Goal: Task Accomplishment & Management: Use online tool/utility

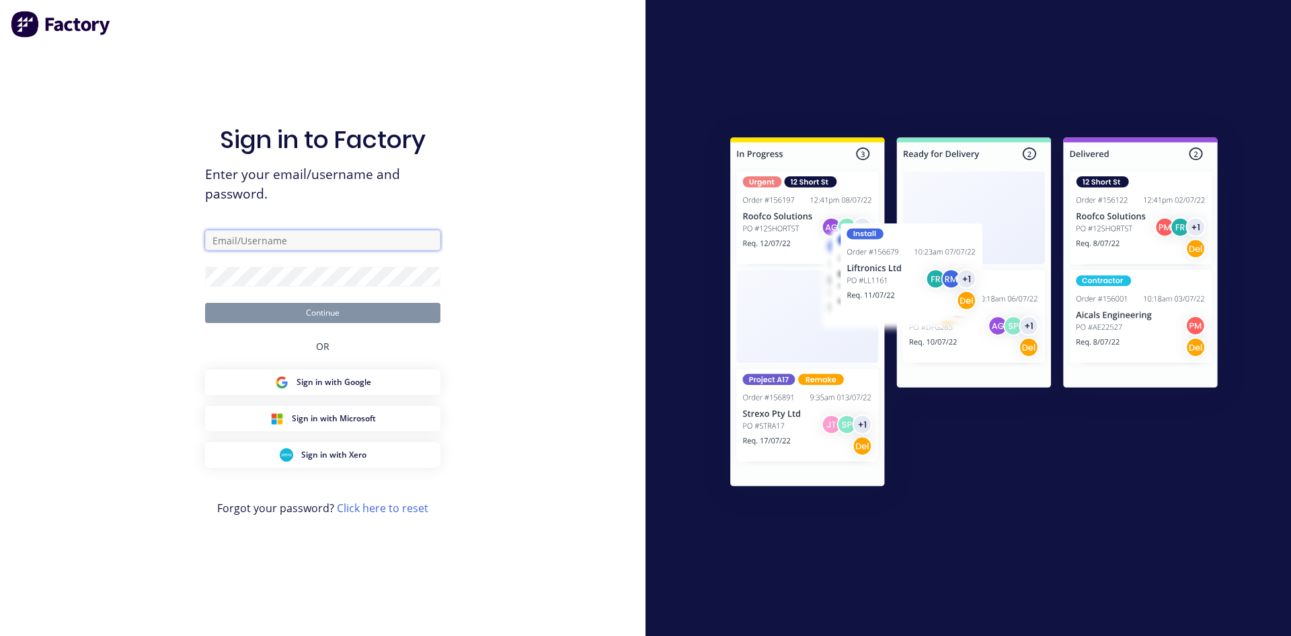
type input "[EMAIL_ADDRESS][DOMAIN_NAME]"
click at [355, 317] on button "Continue" at bounding box center [322, 313] width 235 height 20
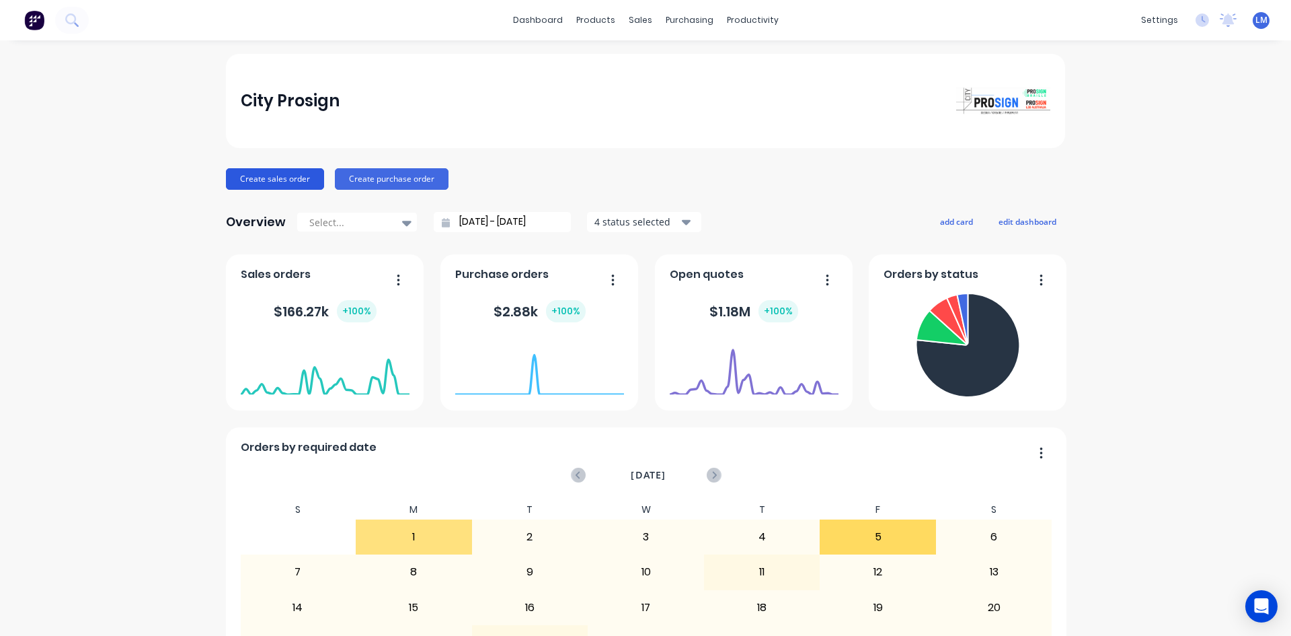
click at [271, 182] on button "Create sales order" at bounding box center [275, 179] width 98 height 22
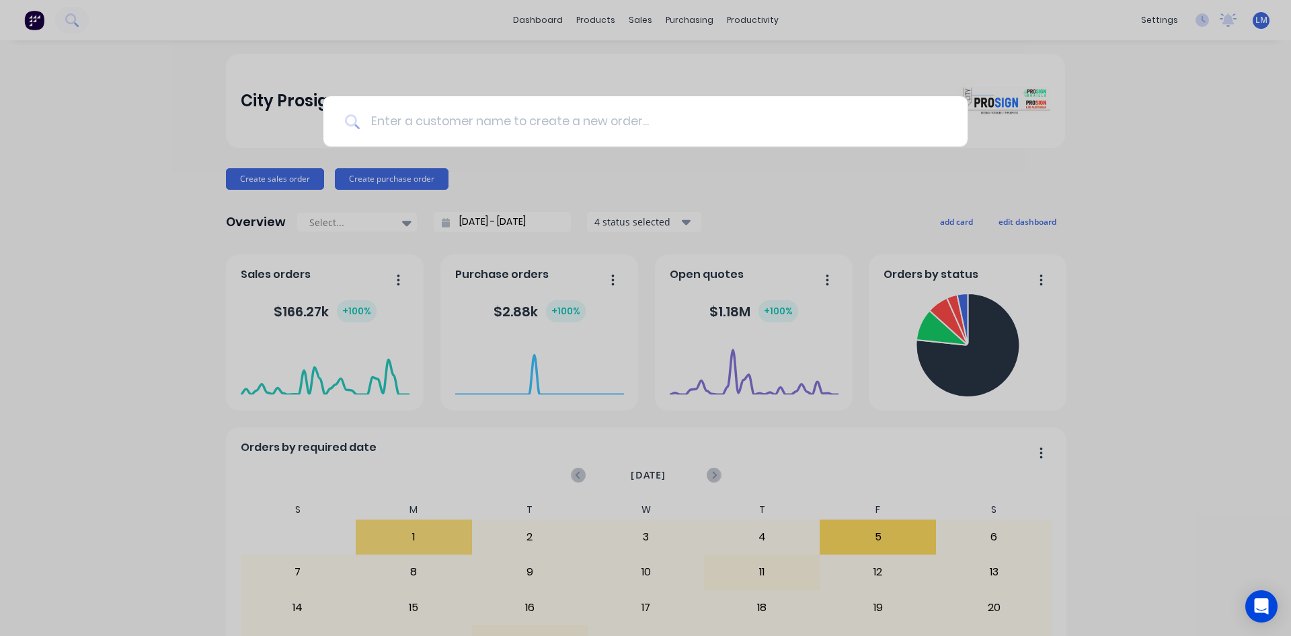
click at [603, 124] on input at bounding box center [653, 121] width 587 height 50
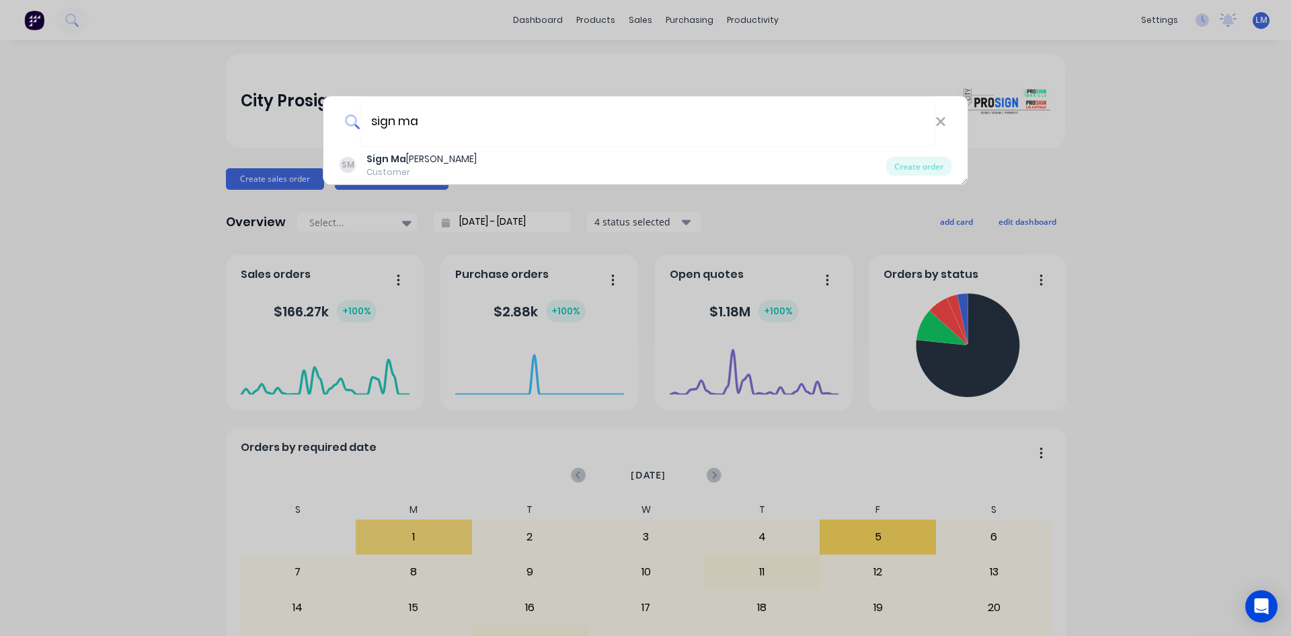
type input "sign ma"
click at [462, 171] on div "sign ma SM Sign Ma [PERSON_NAME] Customer Create order" at bounding box center [645, 318] width 1291 height 636
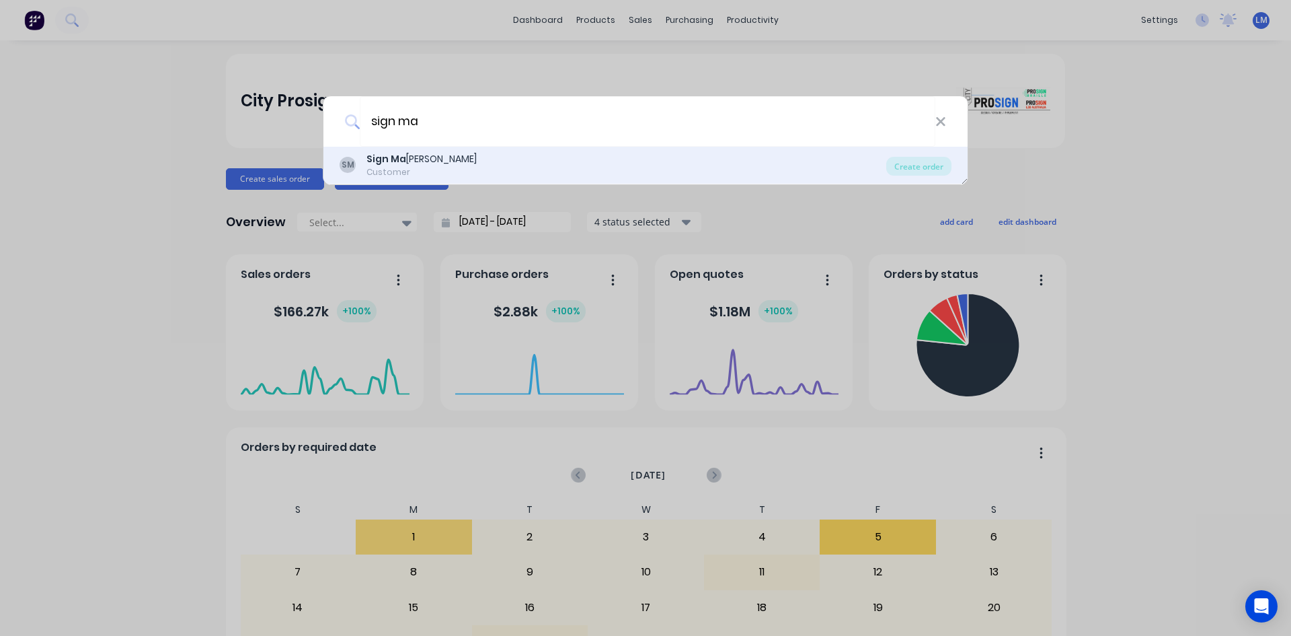
click at [456, 163] on div "SM Sign Ma [PERSON_NAME] Customer" at bounding box center [613, 165] width 547 height 26
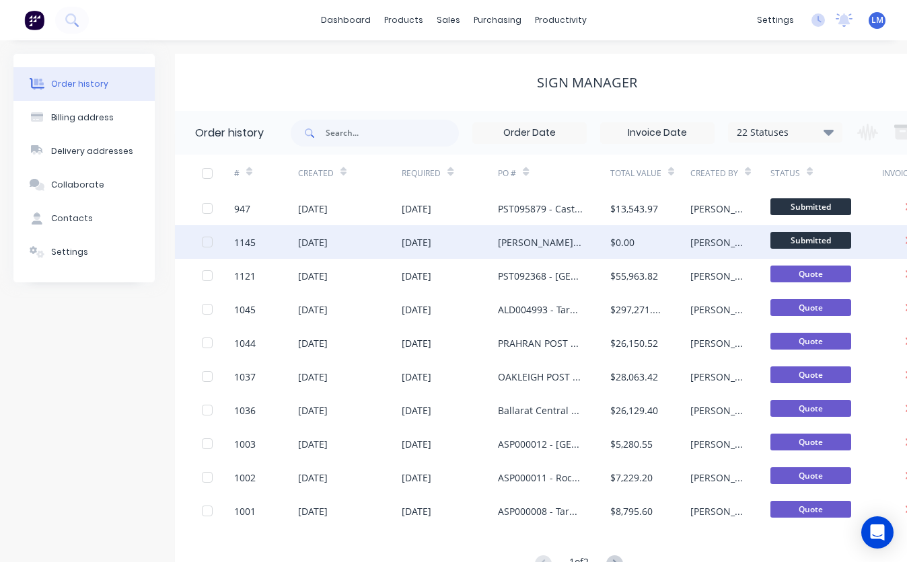
click at [597, 245] on div "[PERSON_NAME] TO QUOTE VARIATIONS COMPLETED" at bounding box center [554, 242] width 112 height 34
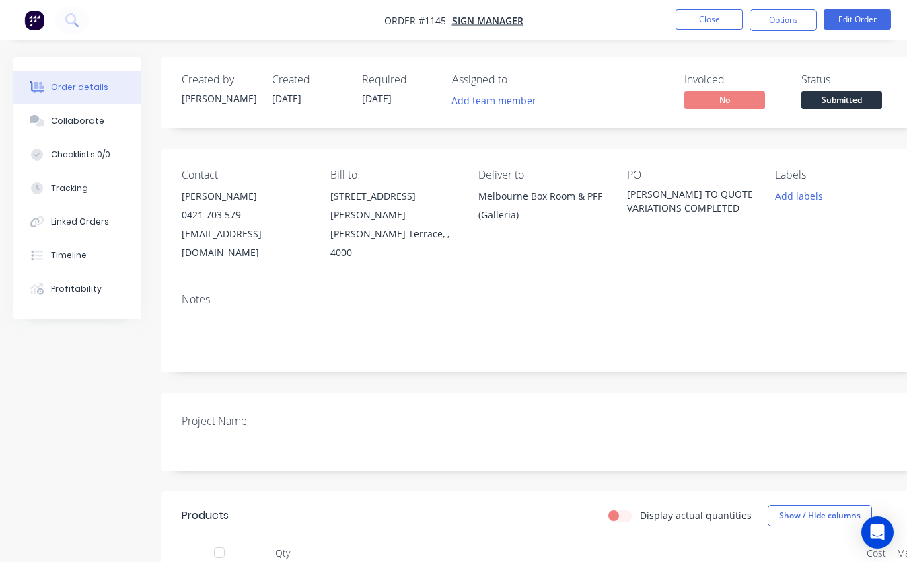
click at [679, 249] on div "Contact [PERSON_NAME] [PHONE_NUMBER] [EMAIL_ADDRESS][DOMAIN_NAME] Bill to [STRE…" at bounding box center [541, 216] width 761 height 134
drag, startPoint x: 698, startPoint y: 192, endPoint x: 621, endPoint y: 193, distance: 76.0
click at [621, 193] on div "Contact [PERSON_NAME] [PHONE_NUMBER] [EMAIL_ADDRESS][DOMAIN_NAME] Bill to [STRE…" at bounding box center [541, 216] width 761 height 134
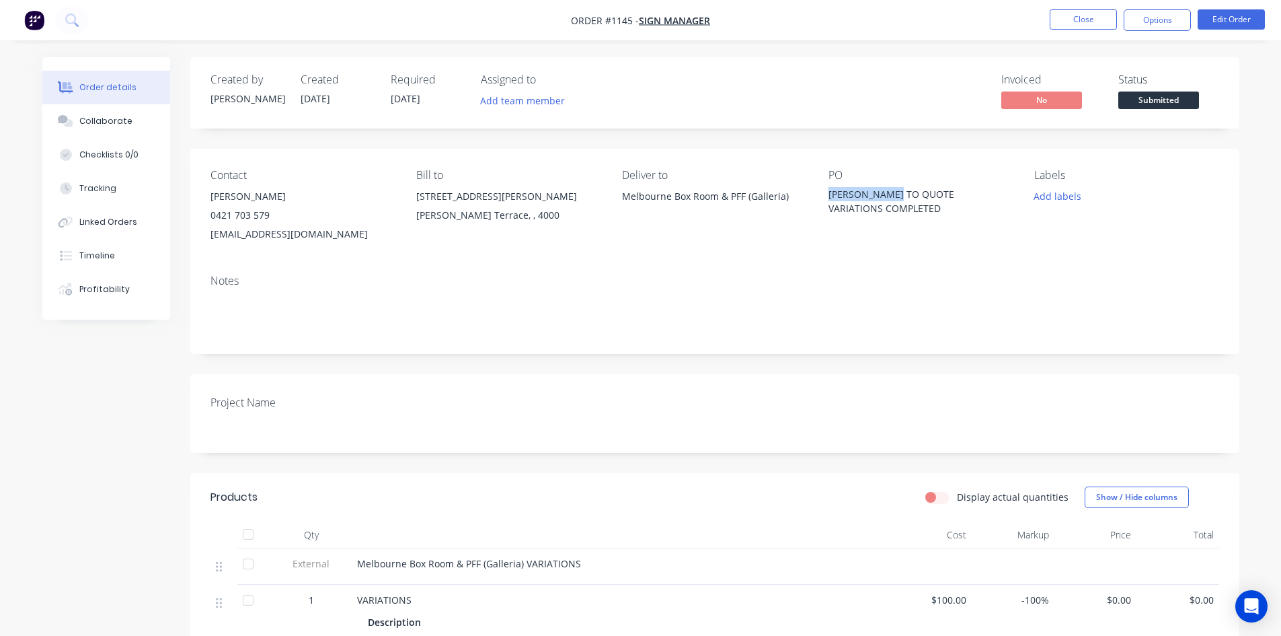
click at [1171, 104] on span "Submitted" at bounding box center [1159, 99] width 81 height 17
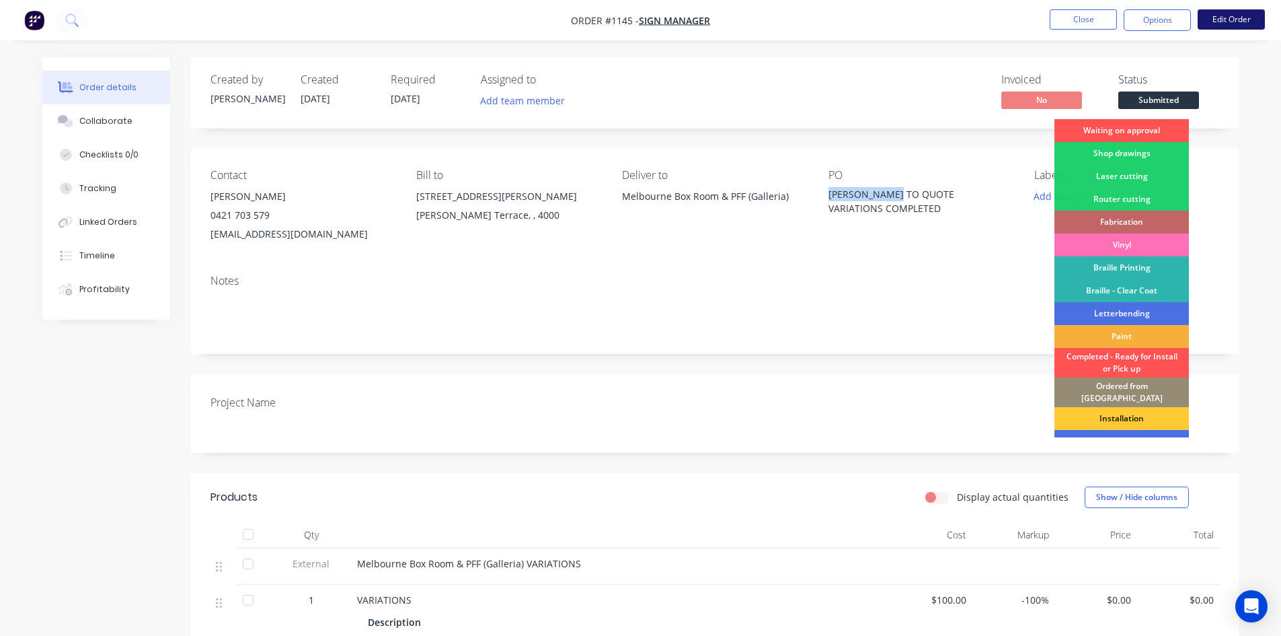
drag, startPoint x: 1231, startPoint y: 15, endPoint x: 1233, endPoint y: 22, distance: 7.7
click at [1233, 22] on button "Edit Order" at bounding box center [1231, 19] width 67 height 20
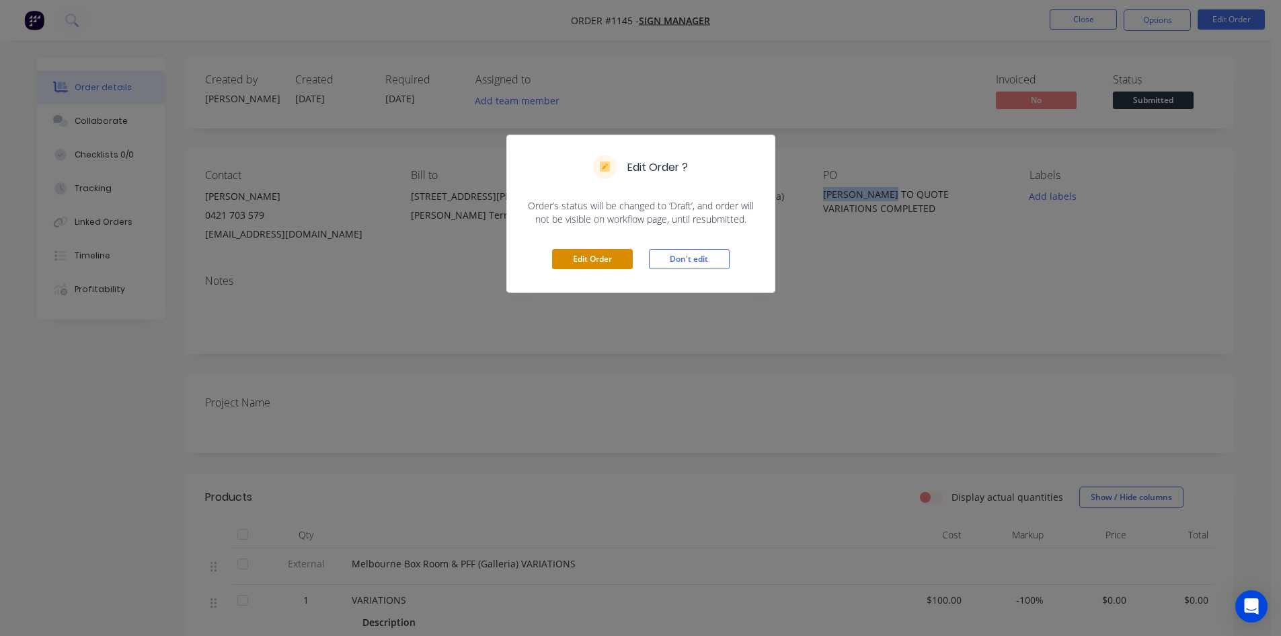
click at [609, 260] on button "Edit Order" at bounding box center [592, 259] width 81 height 20
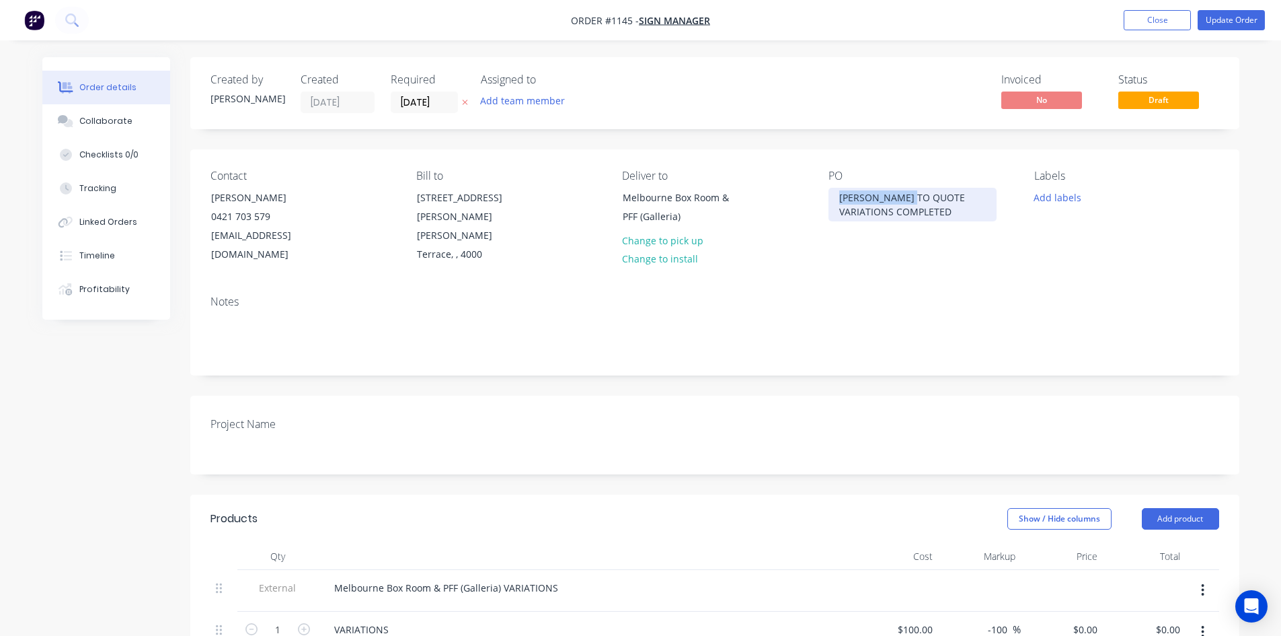
drag, startPoint x: 902, startPoint y: 196, endPoint x: 809, endPoint y: 197, distance: 92.8
click at [809, 197] on div "Contact [PERSON_NAME] [PHONE_NUMBER] [EMAIL_ADDRESS][DOMAIN_NAME] Bill to [STRE…" at bounding box center [714, 216] width 1049 height 135
click at [657, 548] on div at bounding box center [587, 556] width 538 height 27
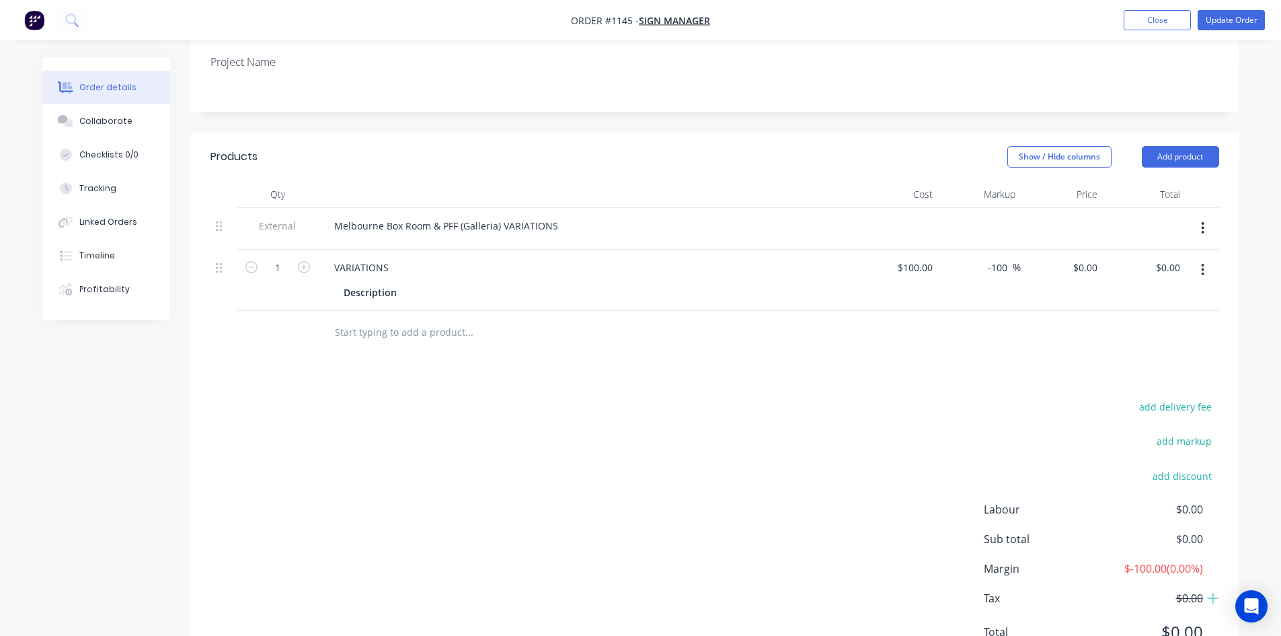
scroll to position [338, 0]
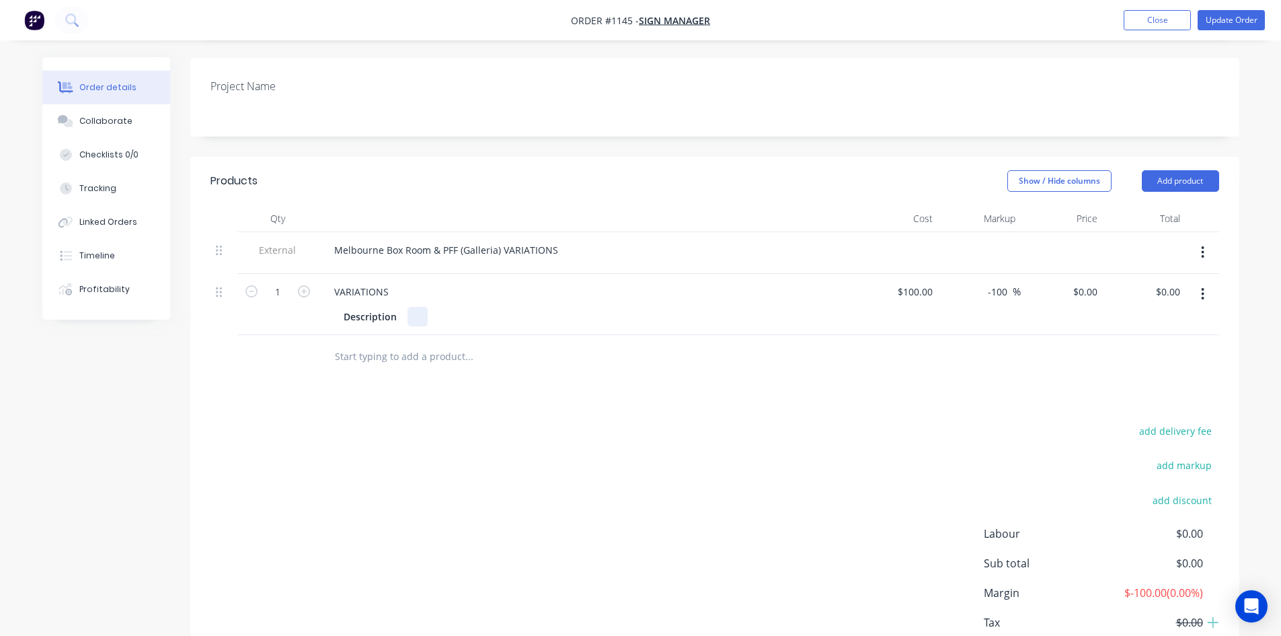
click at [411, 307] on div at bounding box center [418, 317] width 20 height 20
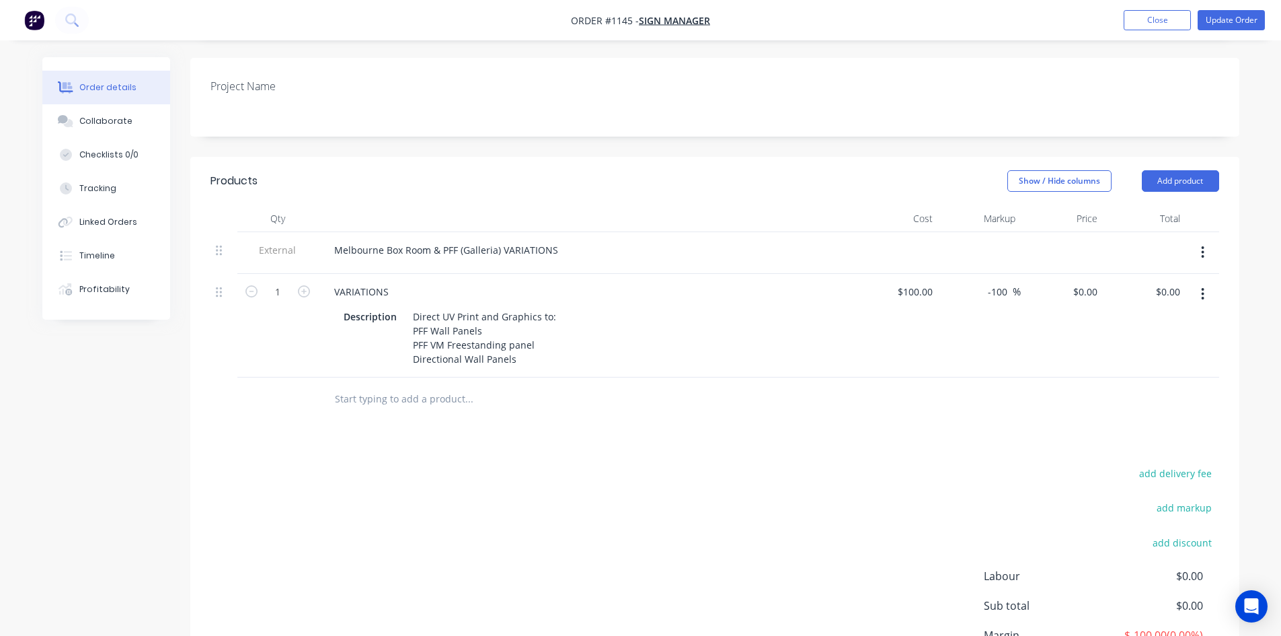
click at [633, 508] on div "add delivery fee add markup add discount Labour $0.00 Sub total $0.00 Margin $-…" at bounding box center [715, 594] width 1009 height 260
click at [1002, 282] on input "-100" at bounding box center [1000, 292] width 26 height 20
drag, startPoint x: 1010, startPoint y: 272, endPoint x: 965, endPoint y: 272, distance: 45.7
click at [965, 274] on div "-100 -100 %" at bounding box center [979, 326] width 83 height 104
type input "60"
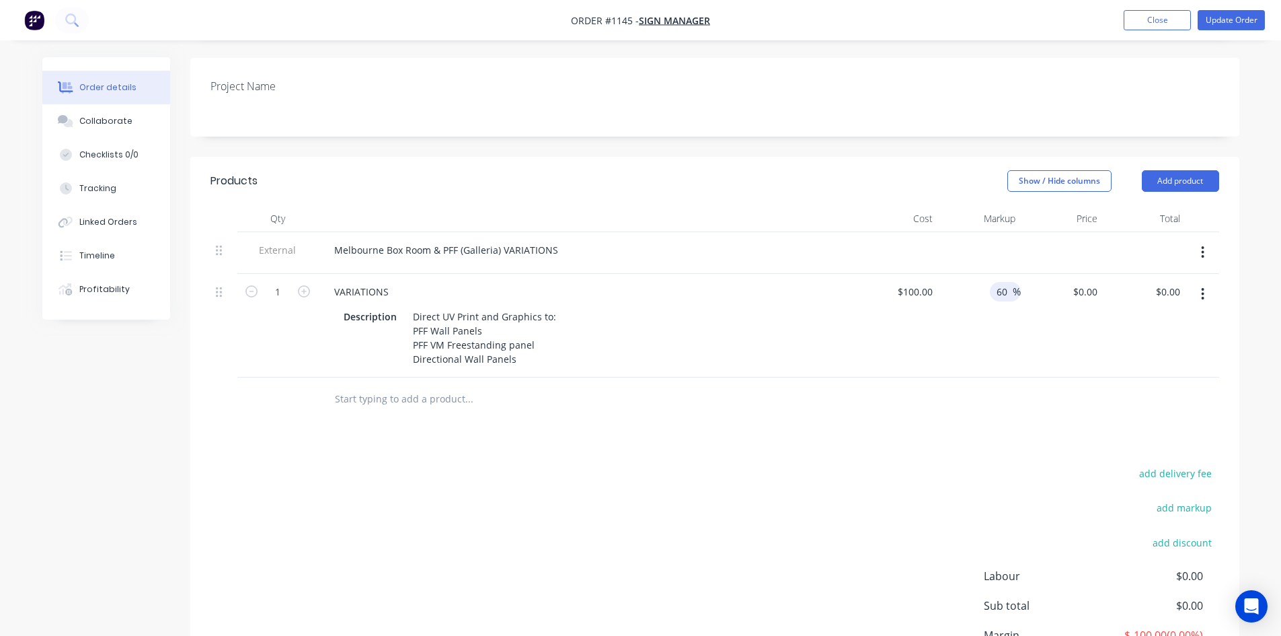
type input "$160.00"
click at [906, 413] on div "Products Show / Hide columns Add product Qty Cost Markup Price Total External M…" at bounding box center [714, 450] width 1049 height 587
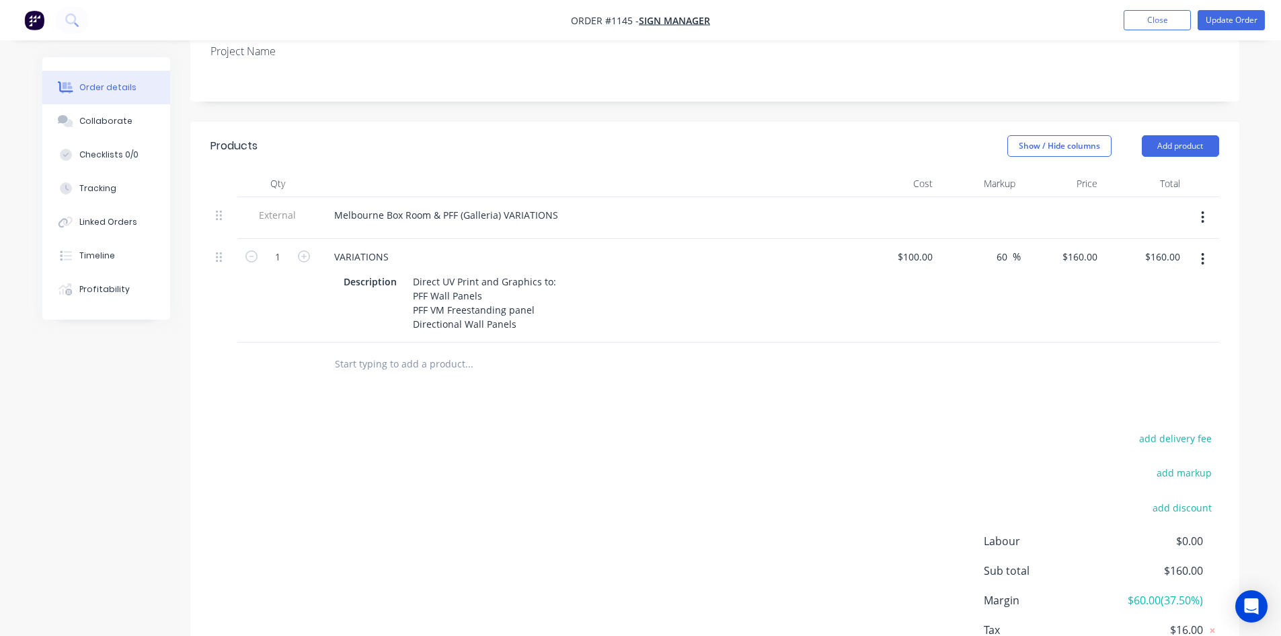
scroll to position [405, 0]
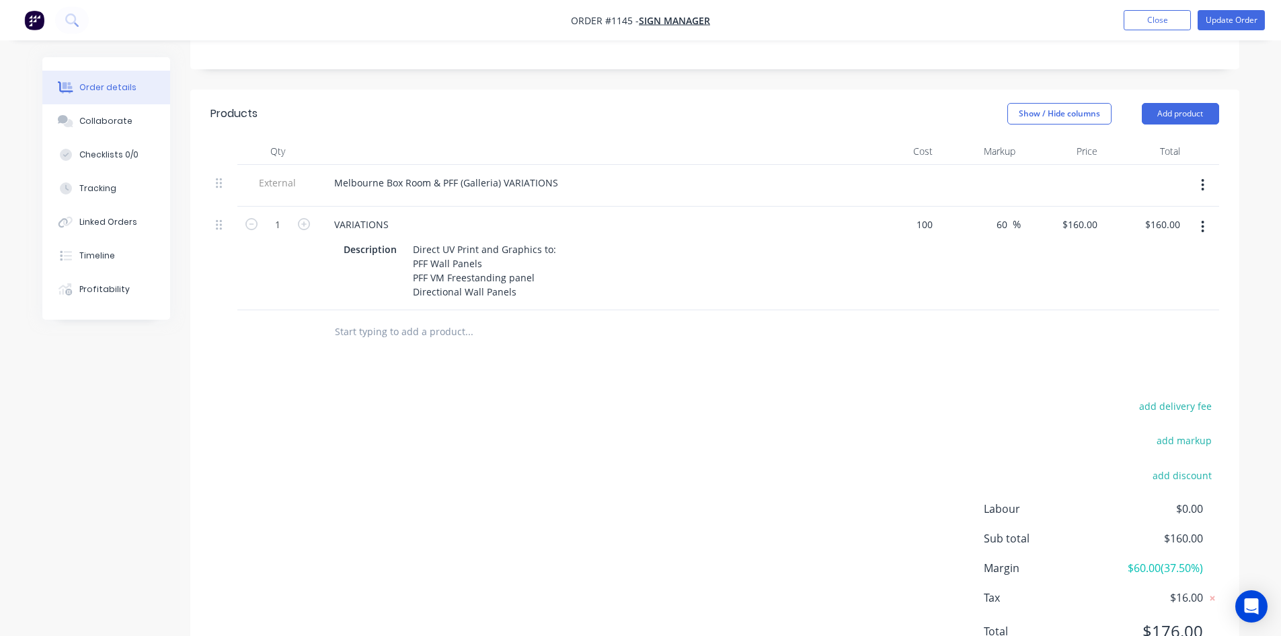
click at [907, 211] on div "100 $100.00" at bounding box center [897, 258] width 83 height 104
type input "$340.00"
type input "$544.00"
click at [944, 369] on div "Products Show / Hide columns Add product Qty Cost Markup Price Total External M…" at bounding box center [714, 382] width 1049 height 587
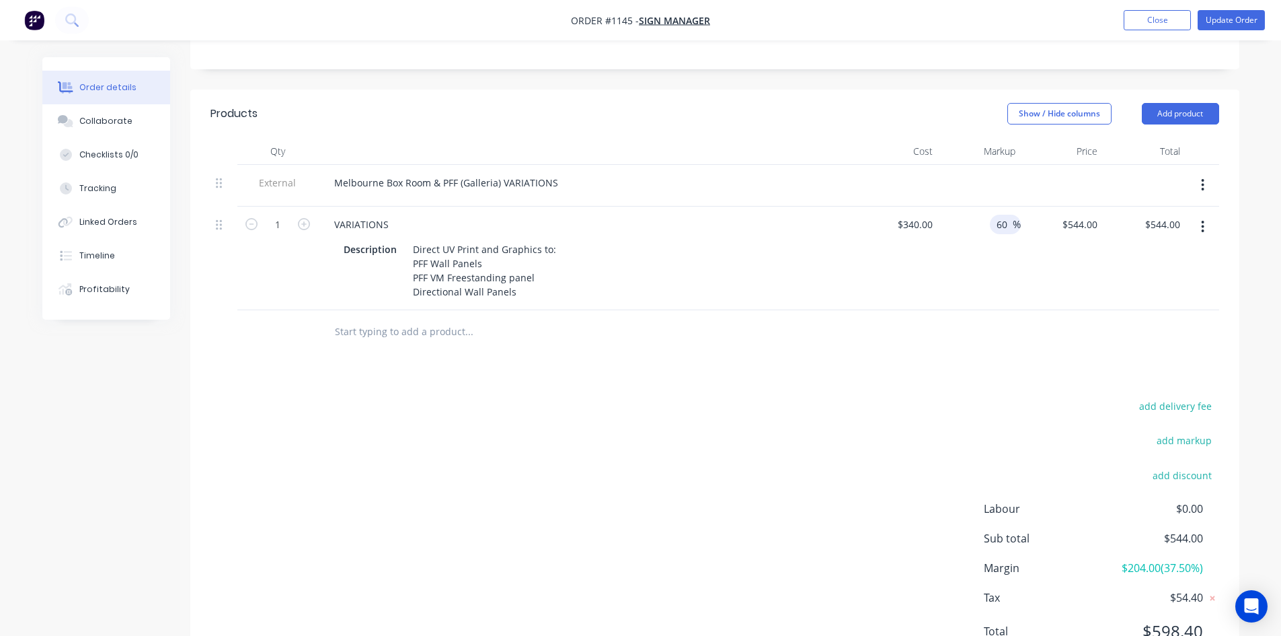
click at [1004, 215] on input "60" at bounding box center [1003, 225] width 17 height 20
type input "50"
type input "$510.00"
click at [834, 397] on div "add delivery fee add markup add discount Labour $0.00 Sub total $510.00 Margin …" at bounding box center [715, 527] width 1009 height 260
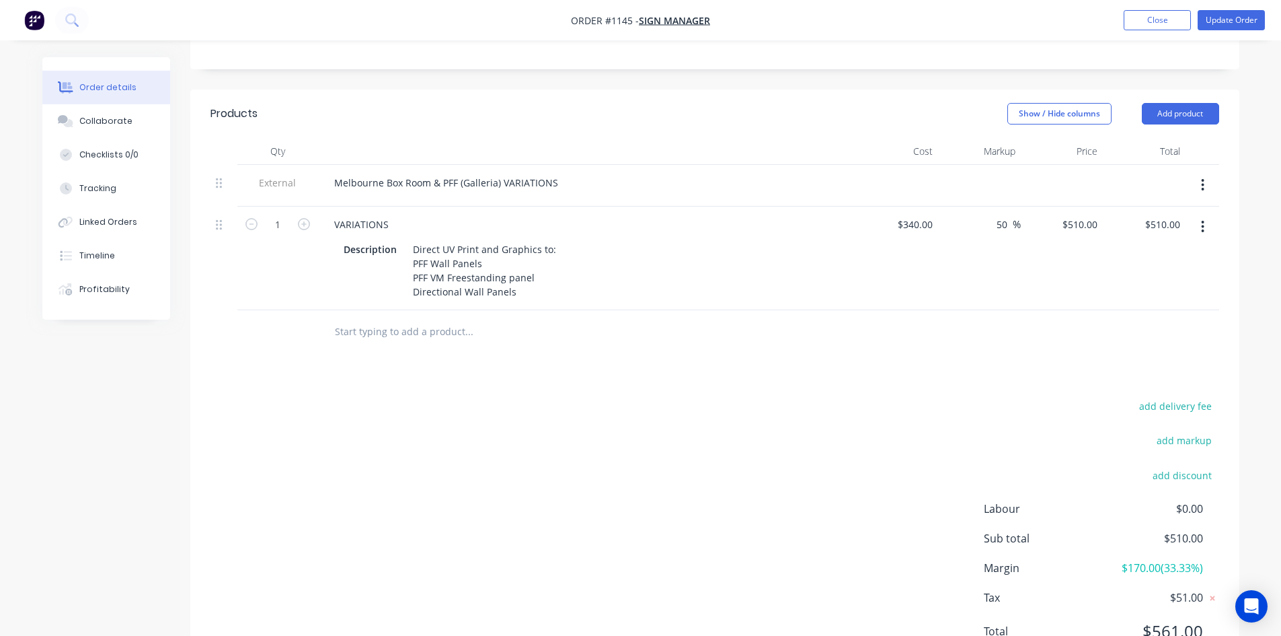
click at [1202, 219] on icon "button" at bounding box center [1202, 226] width 3 height 15
click at [1198, 279] on div "Duplicate" at bounding box center [1156, 289] width 104 height 20
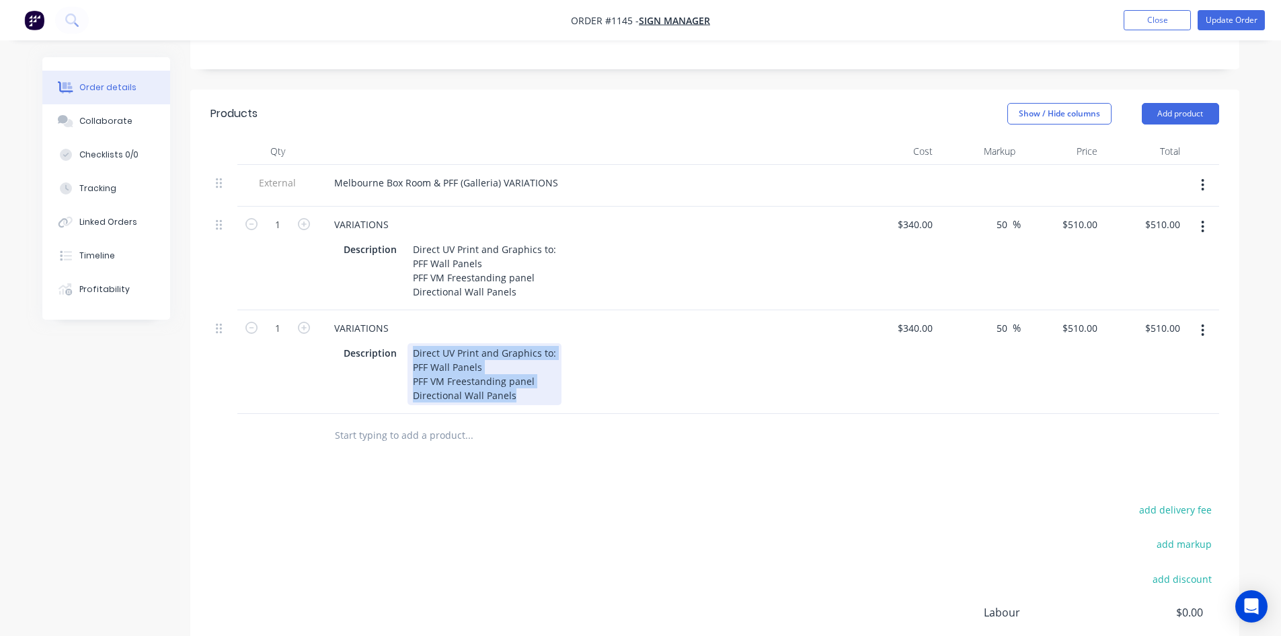
drag, startPoint x: 411, startPoint y: 331, endPoint x: 568, endPoint y: 381, distance: 165.3
click at [568, 381] on div "Description Direct UV Print and Graphics to: PFF Wall Panels PFF VM Freestandin…" at bounding box center [584, 374] width 492 height 62
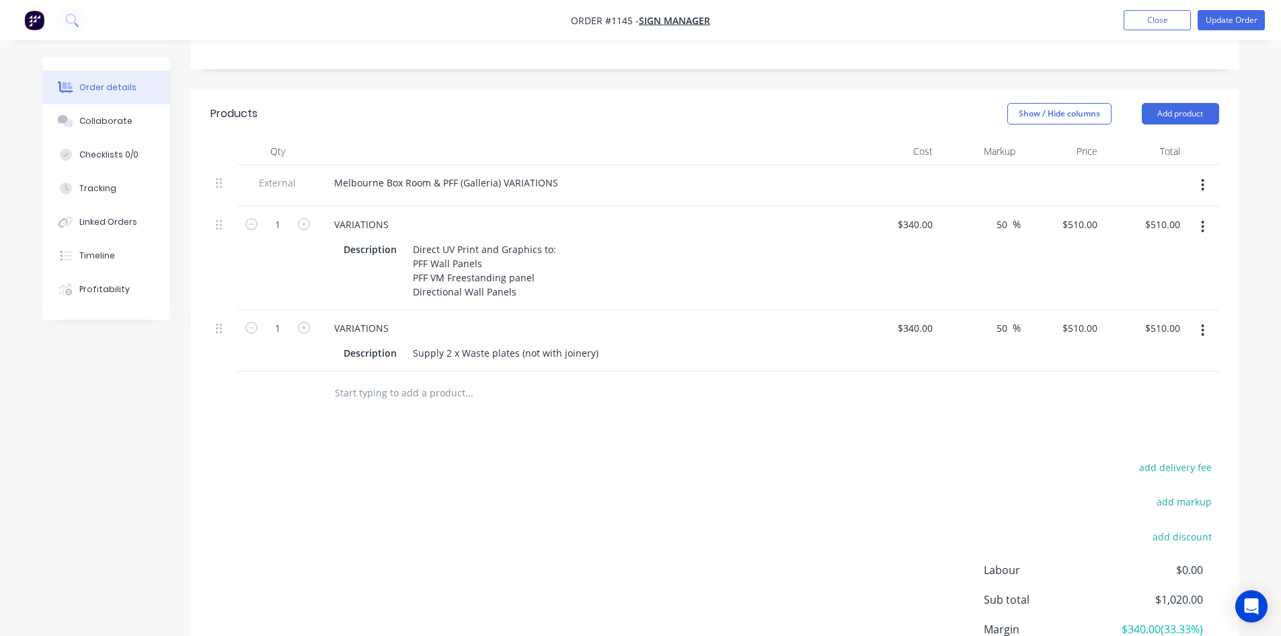
drag, startPoint x: 587, startPoint y: 402, endPoint x: 482, endPoint y: 369, distance: 110.4
click at [587, 402] on div "Products Show / Hide columns Add product Qty Cost Markup Price Total External M…" at bounding box center [714, 413] width 1049 height 648
click at [919, 318] on input "340" at bounding box center [918, 328] width 42 height 20
type input "$340.00"
click at [1067, 312] on div "510 $510.00" at bounding box center [1062, 340] width 83 height 61
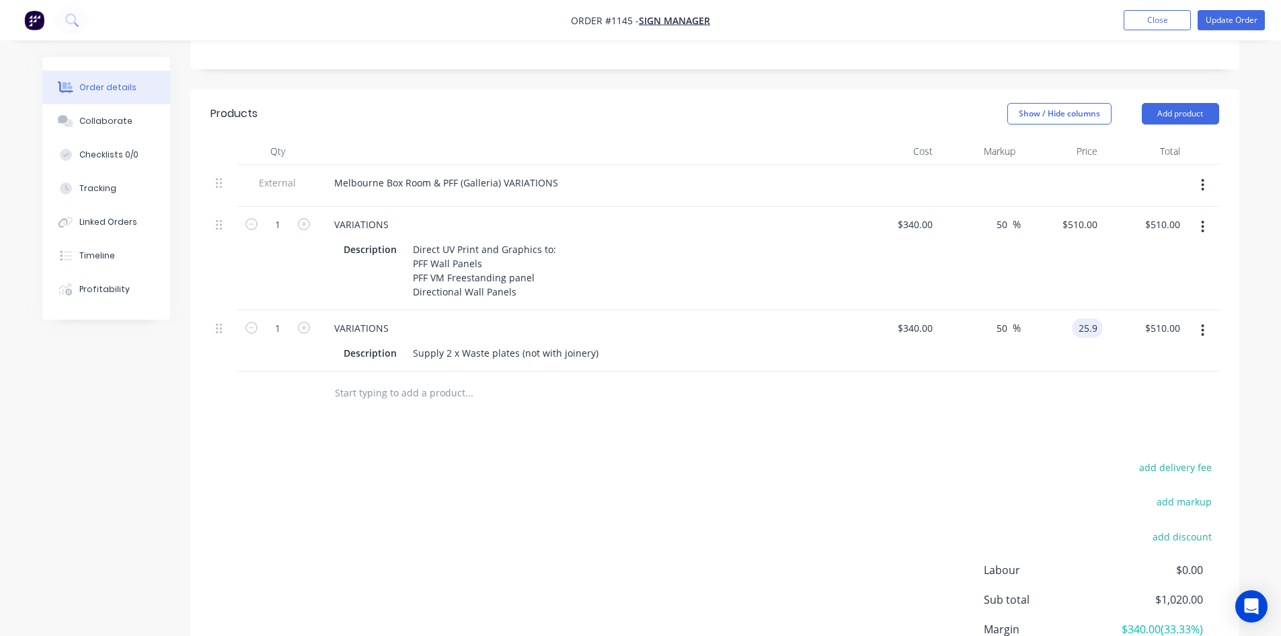
type input "25.9"
type input "-92.38"
type input "$25.90"
click at [880, 416] on div "Products Show / Hide columns Add product Qty Cost Markup Price Total External M…" at bounding box center [714, 413] width 1049 height 648
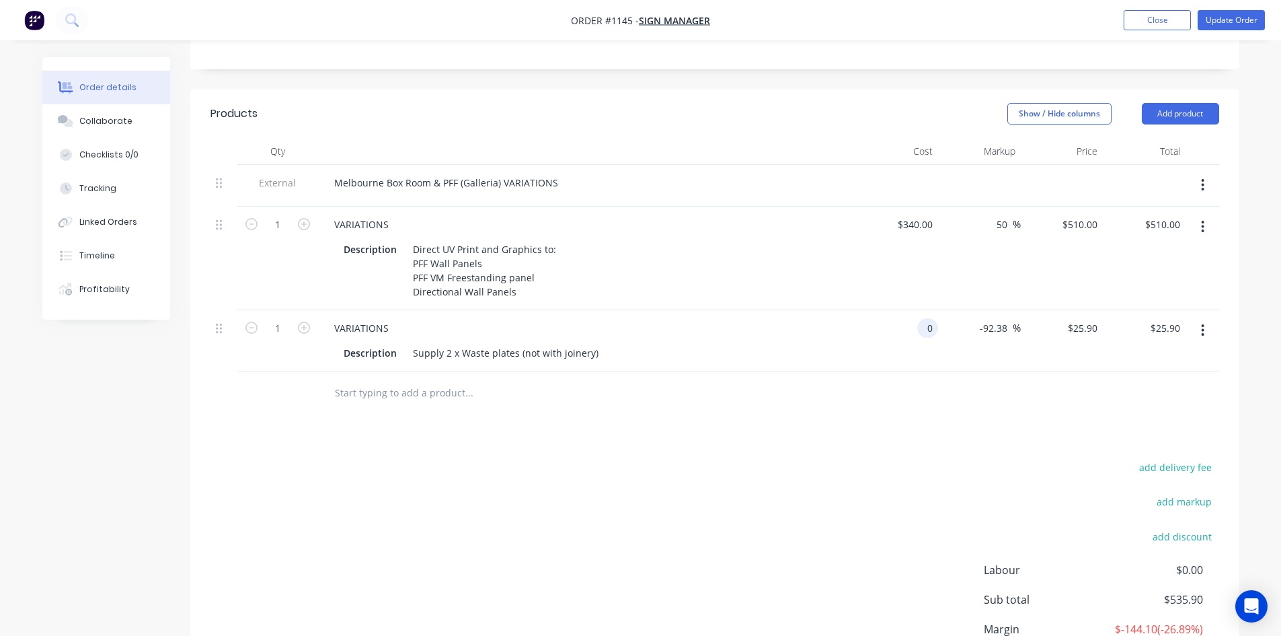
type input "$0.00"
click at [893, 412] on div "Products Show / Hide columns Add product Qty Cost Markup Price Total External M…" at bounding box center [714, 413] width 1049 height 648
type input "$25.90"
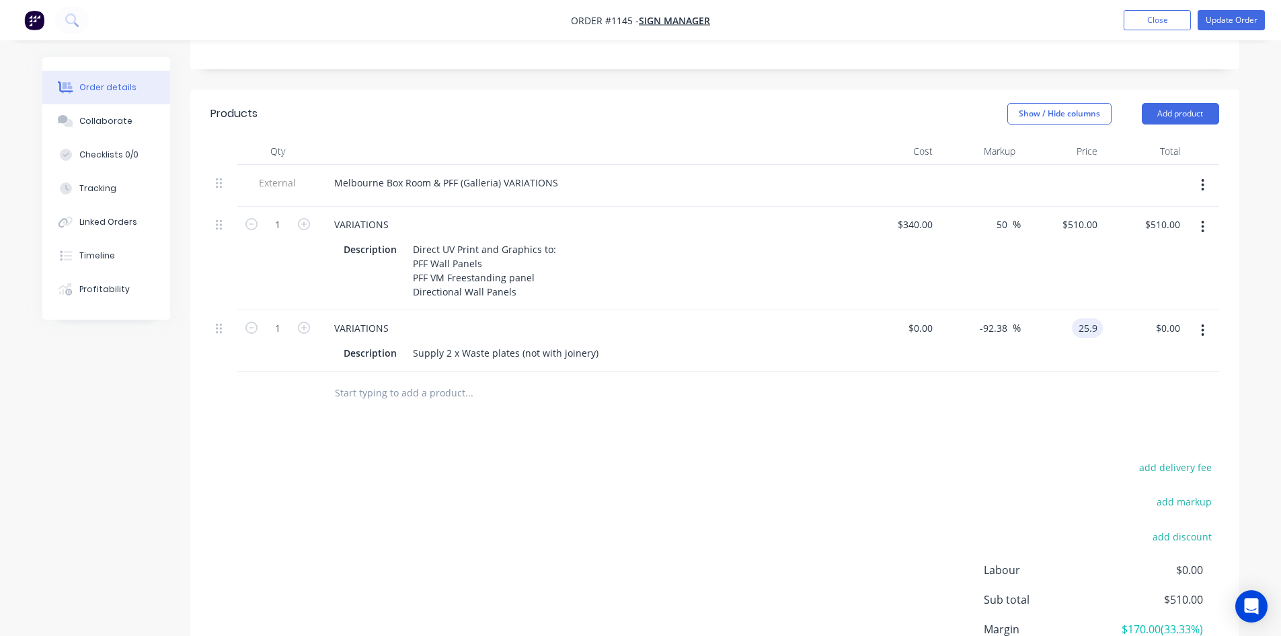
type input "$25.90"
click at [297, 319] on button "button" at bounding box center [303, 326] width 17 height 14
type input "2"
type input "$51.80"
click at [650, 506] on div "add delivery fee add markup add discount Labour $0.00 Sub total $561.80 Margin …" at bounding box center [715, 588] width 1009 height 260
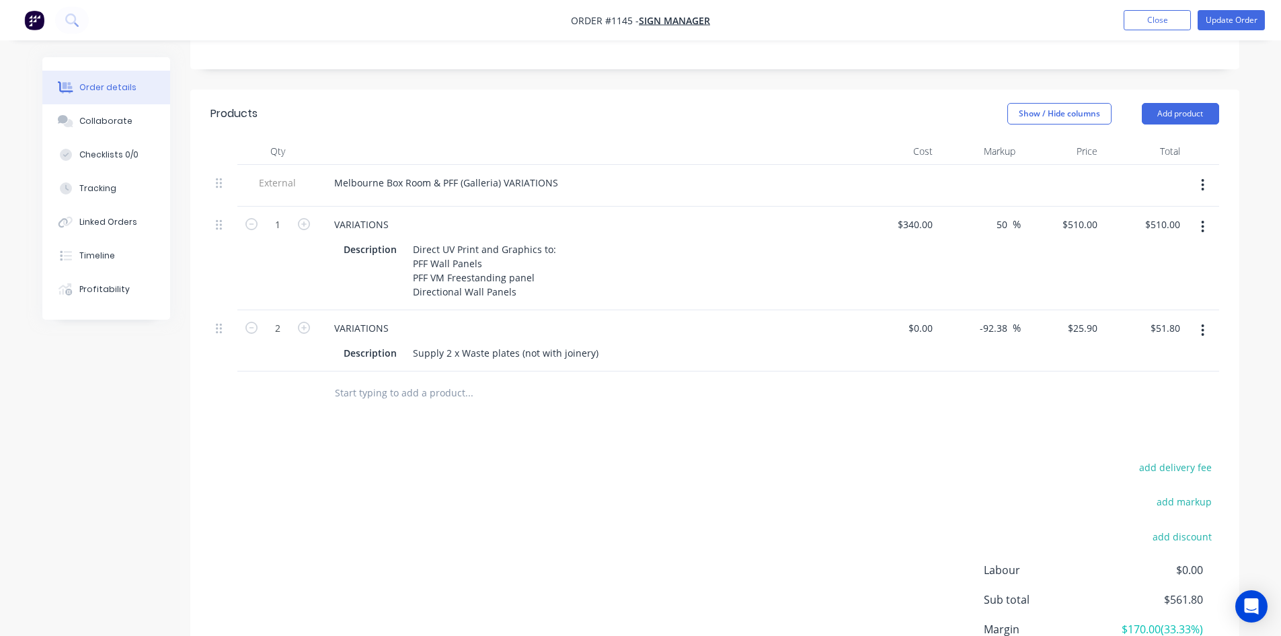
click at [1200, 318] on button "button" at bounding box center [1203, 330] width 32 height 24
click at [1168, 383] on div "Duplicate" at bounding box center [1156, 393] width 104 height 20
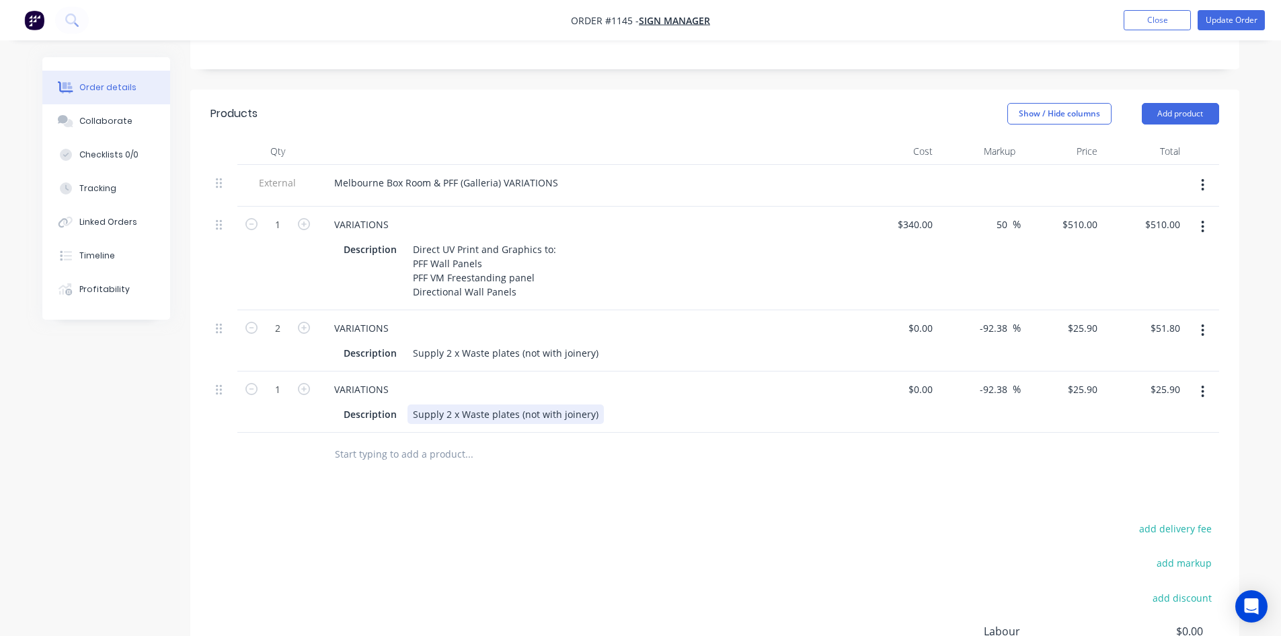
click at [442, 404] on div "Supply 2 x Waste plates (not with joinery)" at bounding box center [506, 414] width 196 height 20
drag, startPoint x: 410, startPoint y: 398, endPoint x: 675, endPoint y: 396, distance: 265.0
click at [674, 404] on div "Description Supply 2 x Waste plates (not with joinery)" at bounding box center [584, 414] width 492 height 20
click at [913, 371] on div "0 $0.00" at bounding box center [897, 401] width 83 height 61
type input "$300.00"
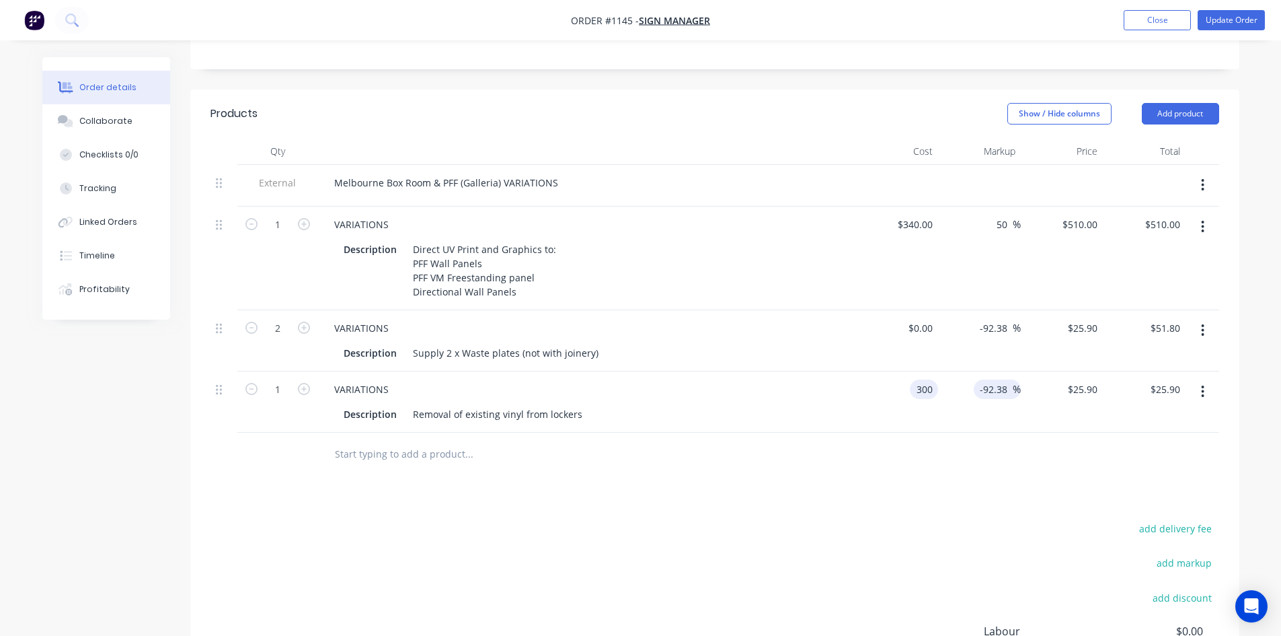
type input "$22.8529"
type input "$22.85"
click at [999, 379] on input "-92.38" at bounding box center [996, 389] width 34 height 20
drag, startPoint x: 983, startPoint y: 370, endPoint x: 1045, endPoint y: 368, distance: 62.6
click at [1043, 371] on div "1 VARIATIONS Description Removal of existing vinyl from lockers $300.00 $300.00…" at bounding box center [715, 401] width 1009 height 61
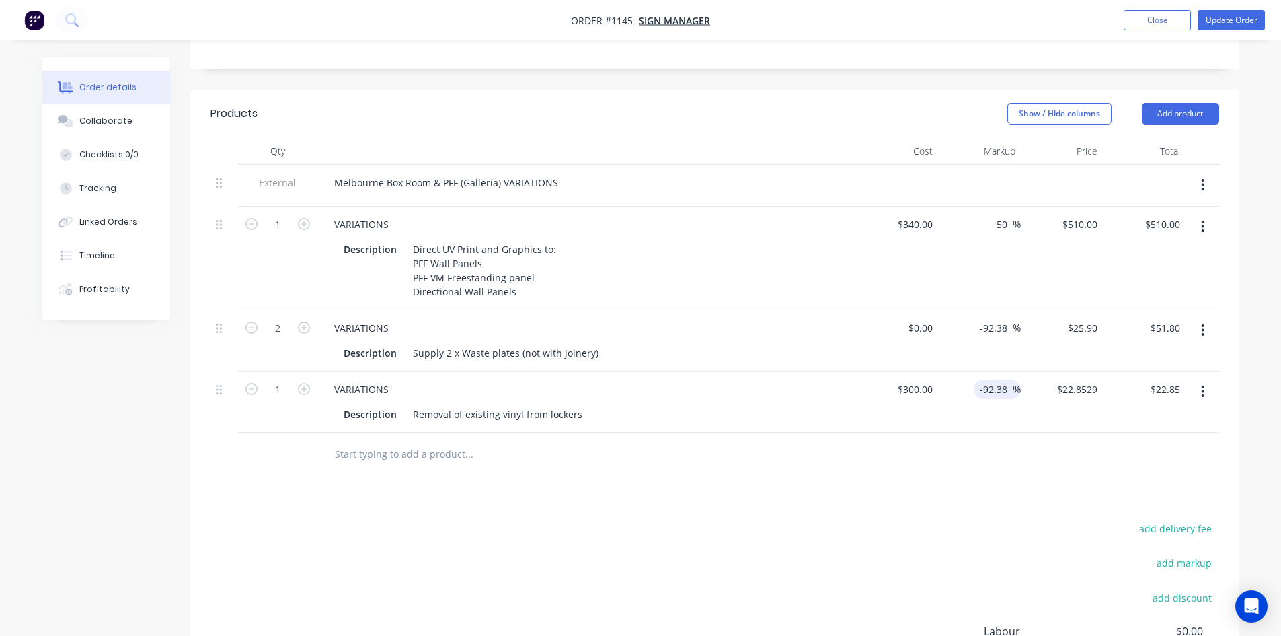
type input "-"
type input "40"
type input "$420.00"
click at [948, 488] on div "Products Show / Hide columns Add product Qty Cost Markup Price Total External M…" at bounding box center [714, 444] width 1049 height 710
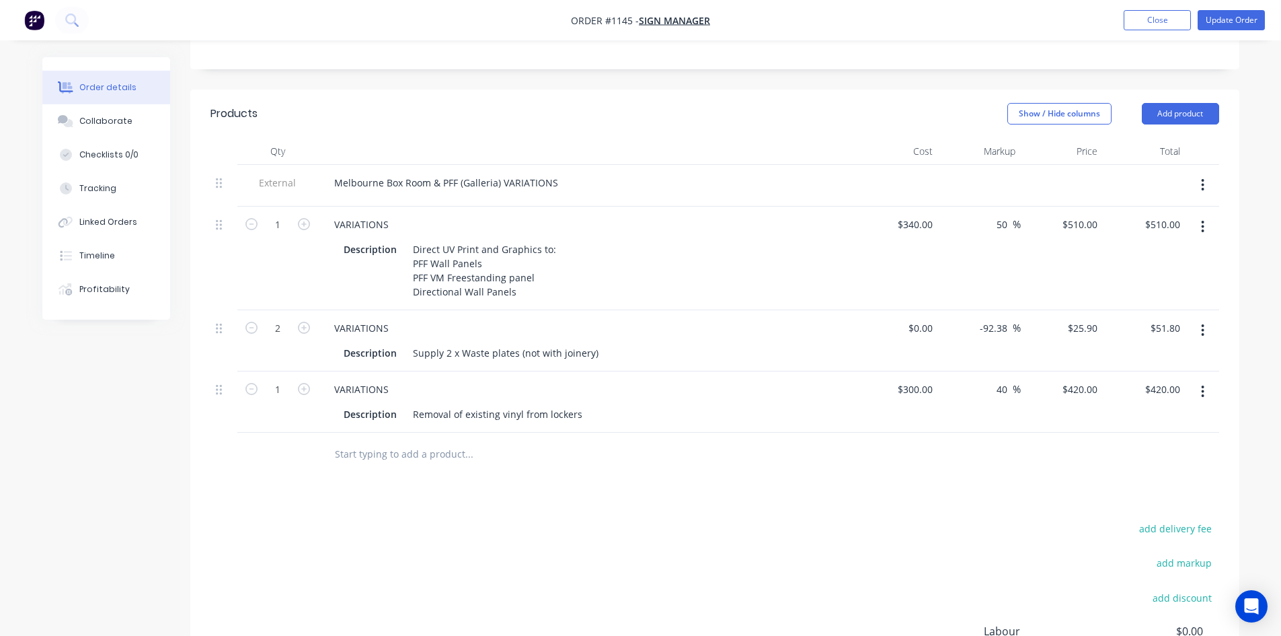
click at [1199, 379] on button "button" at bounding box center [1203, 391] width 32 height 24
click at [1146, 444] on div "Duplicate" at bounding box center [1156, 454] width 104 height 20
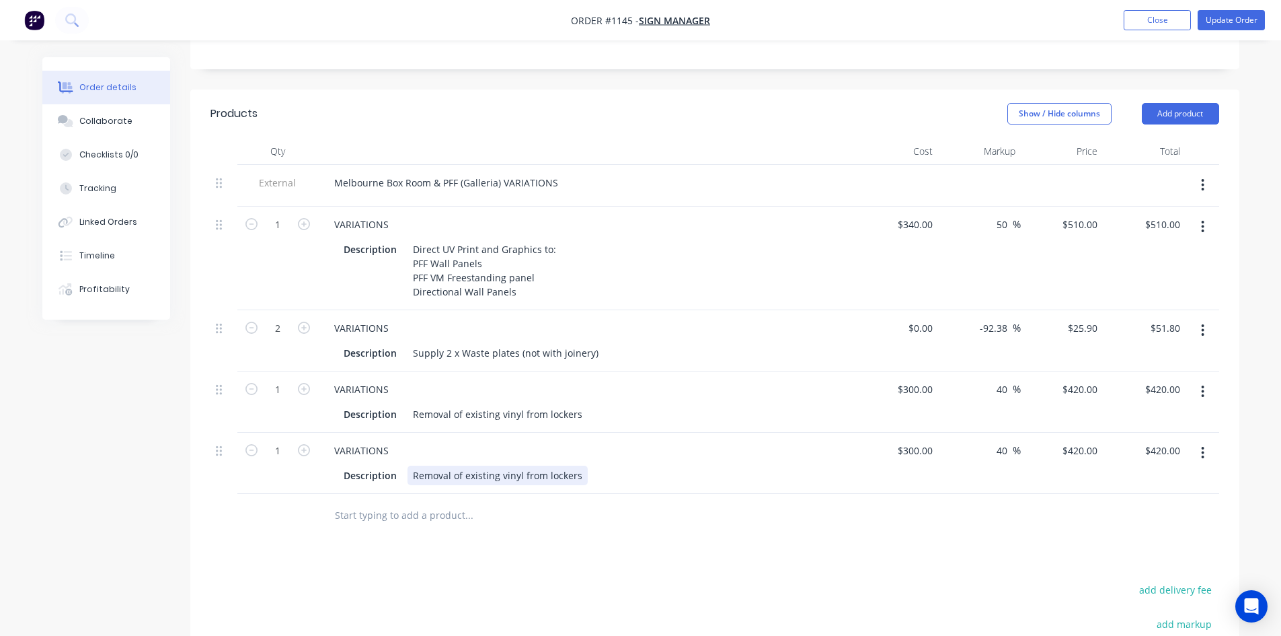
click at [482, 465] on div "Removal of existing vinyl from lockers" at bounding box center [498, 475] width 180 height 20
drag, startPoint x: 411, startPoint y: 457, endPoint x: 641, endPoint y: 471, distance: 230.5
click at [640, 471] on div "VARIATIONS Description Removal of existing vinyl from lockers" at bounding box center [587, 462] width 538 height 61
drag, startPoint x: 301, startPoint y: 433, endPoint x: 356, endPoint y: 420, distance: 57.4
click at [301, 444] on icon "button" at bounding box center [304, 450] width 12 height 12
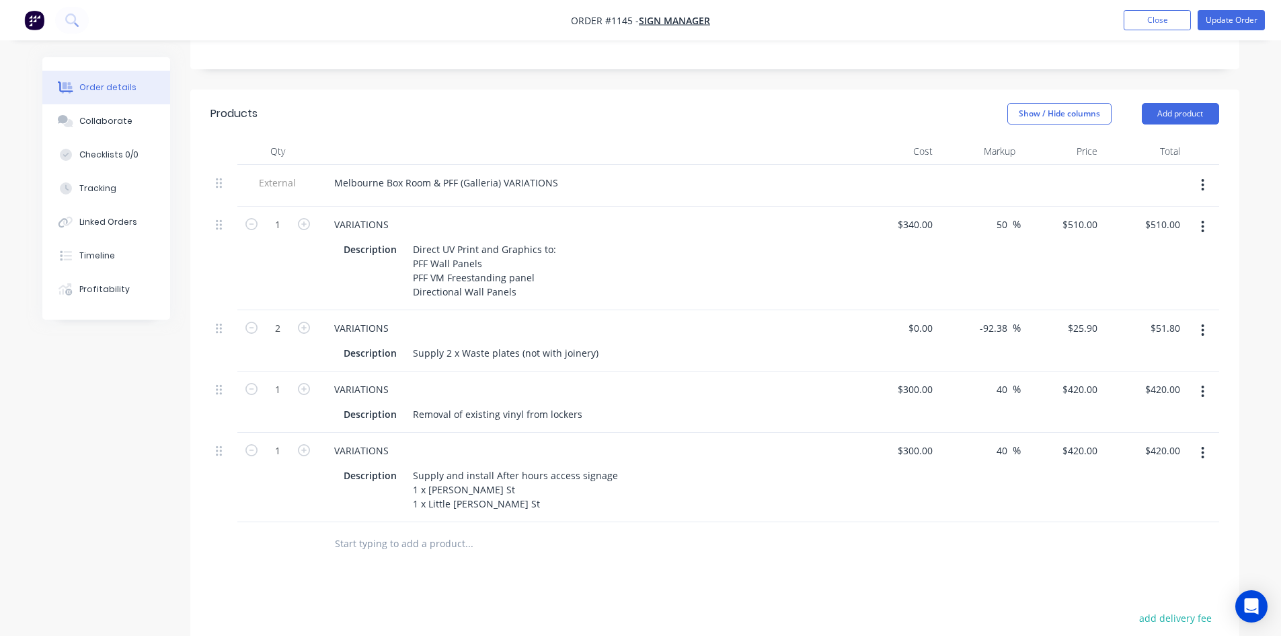
type input "2"
type input "$840.00"
click at [915, 441] on div "300 $300.00" at bounding box center [914, 451] width 47 height 20
type input "$30.00"
type input "$42.00"
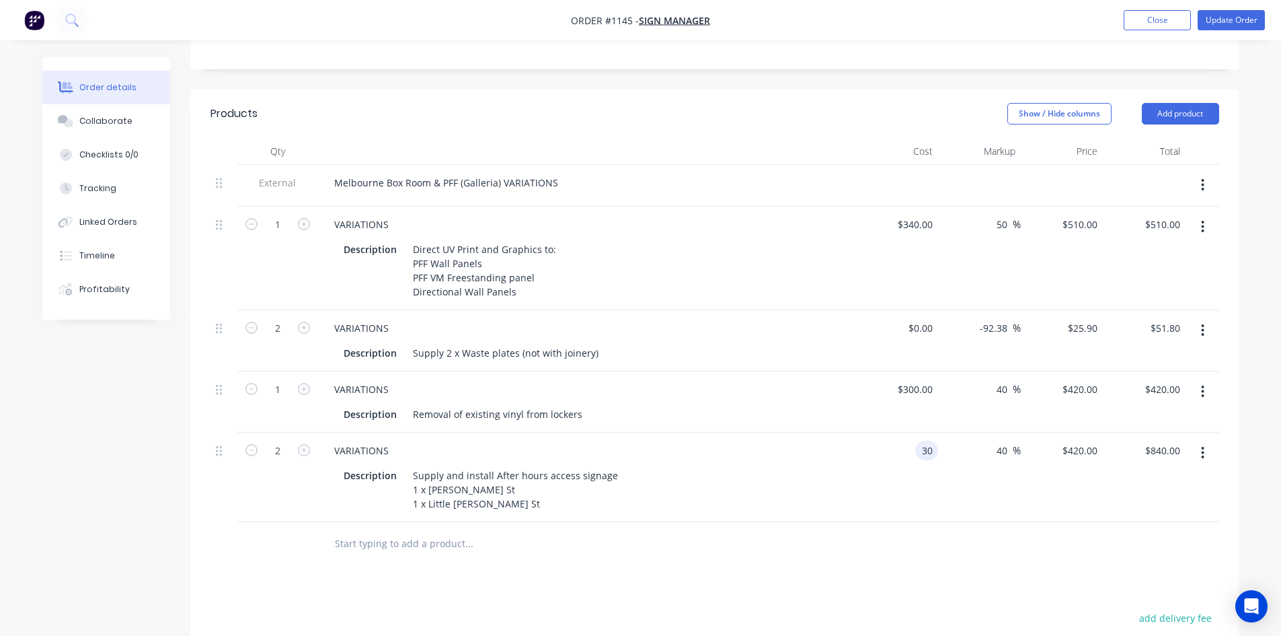
type input "$84.00"
click at [1025, 529] on div at bounding box center [715, 544] width 1009 height 44
click at [880, 546] on div at bounding box center [715, 544] width 1009 height 44
click at [1239, 17] on button "Update Order" at bounding box center [1231, 20] width 67 height 20
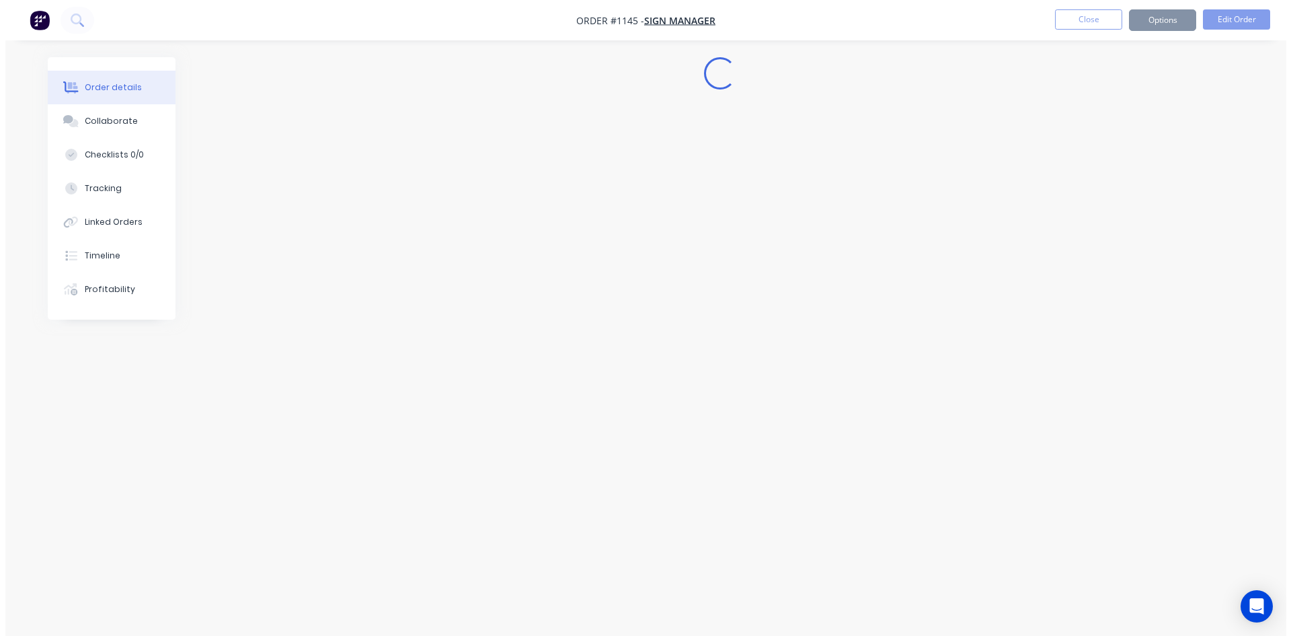
scroll to position [0, 0]
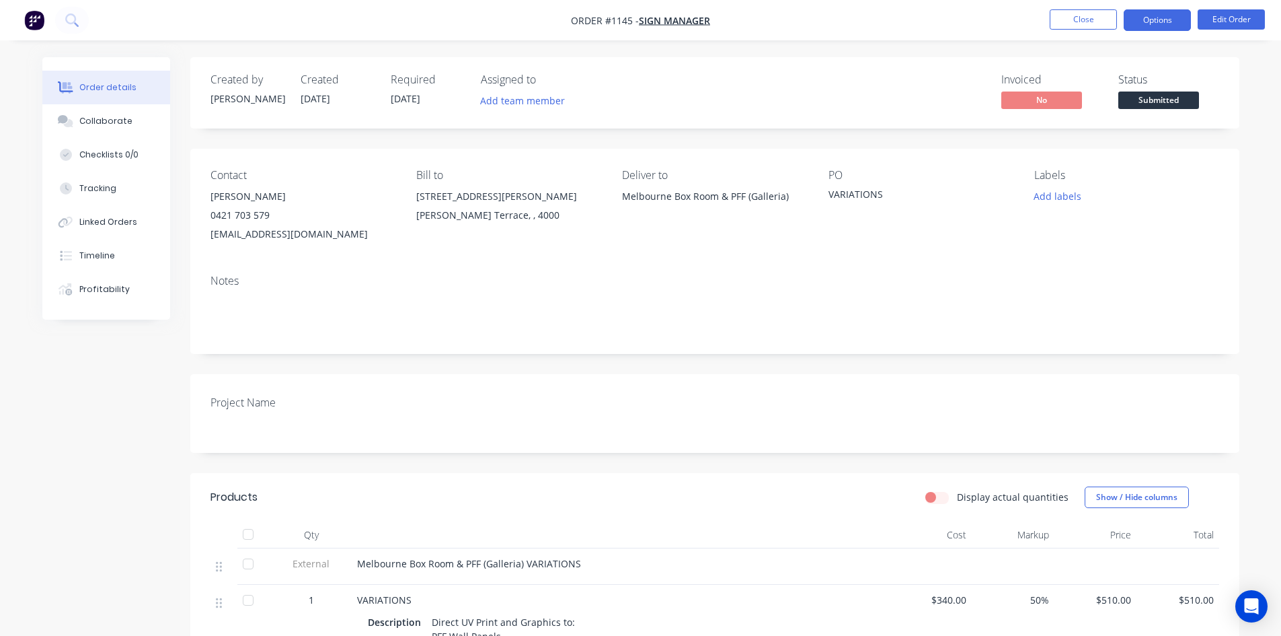
click at [1162, 17] on button "Options" at bounding box center [1157, 20] width 67 height 22
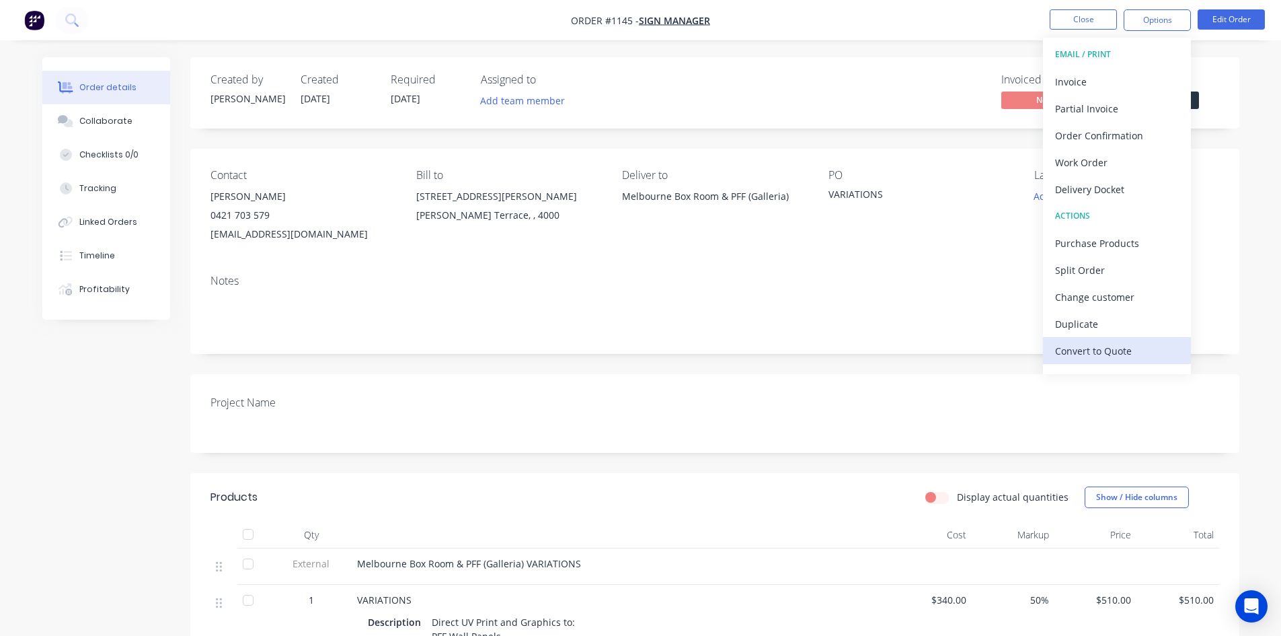
click at [1113, 351] on div "Convert to Quote" at bounding box center [1117, 351] width 124 height 20
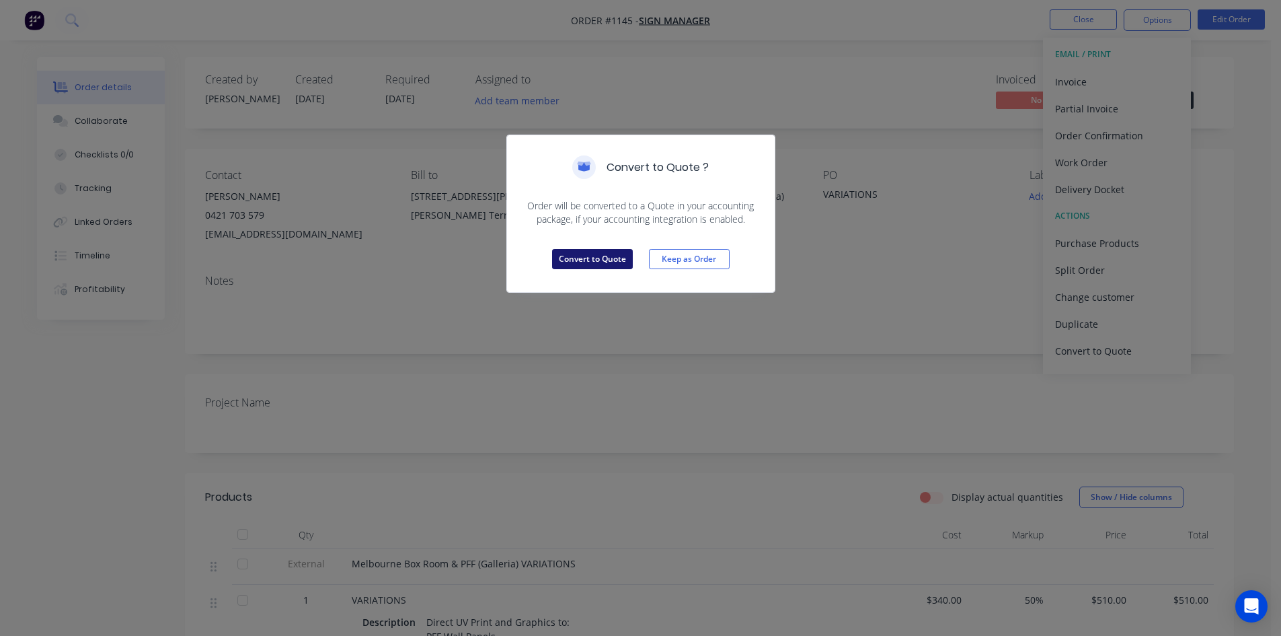
click at [597, 261] on button "Convert to Quote" at bounding box center [592, 259] width 81 height 20
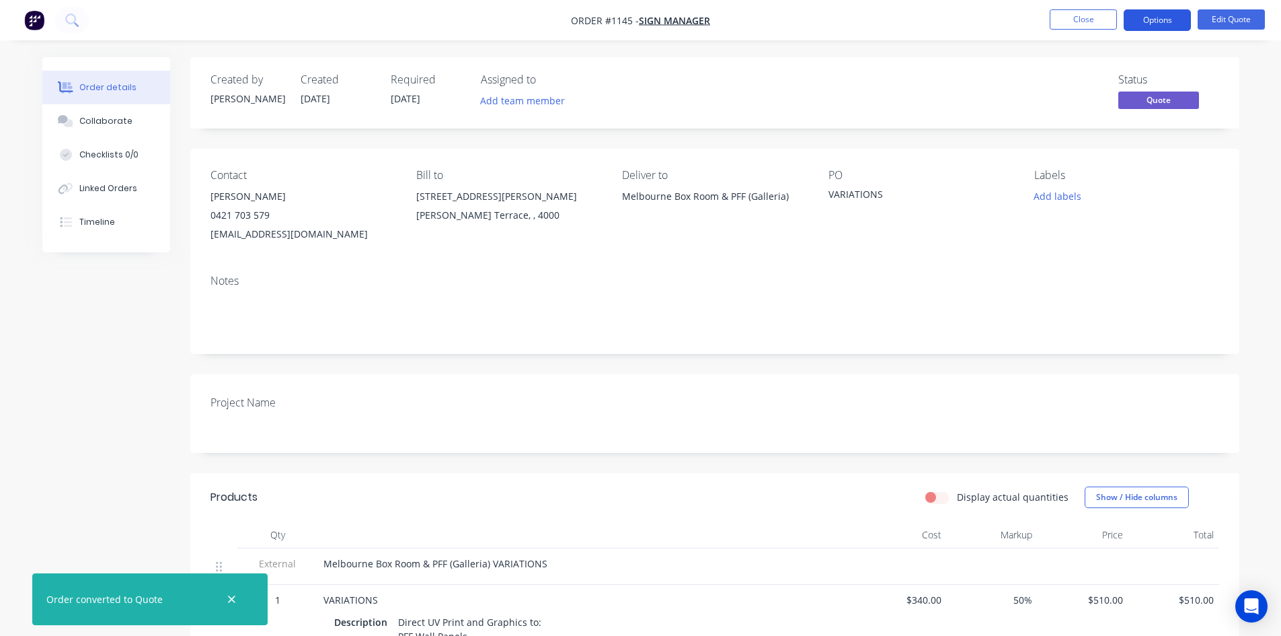
click at [1156, 16] on button "Options" at bounding box center [1157, 20] width 67 height 22
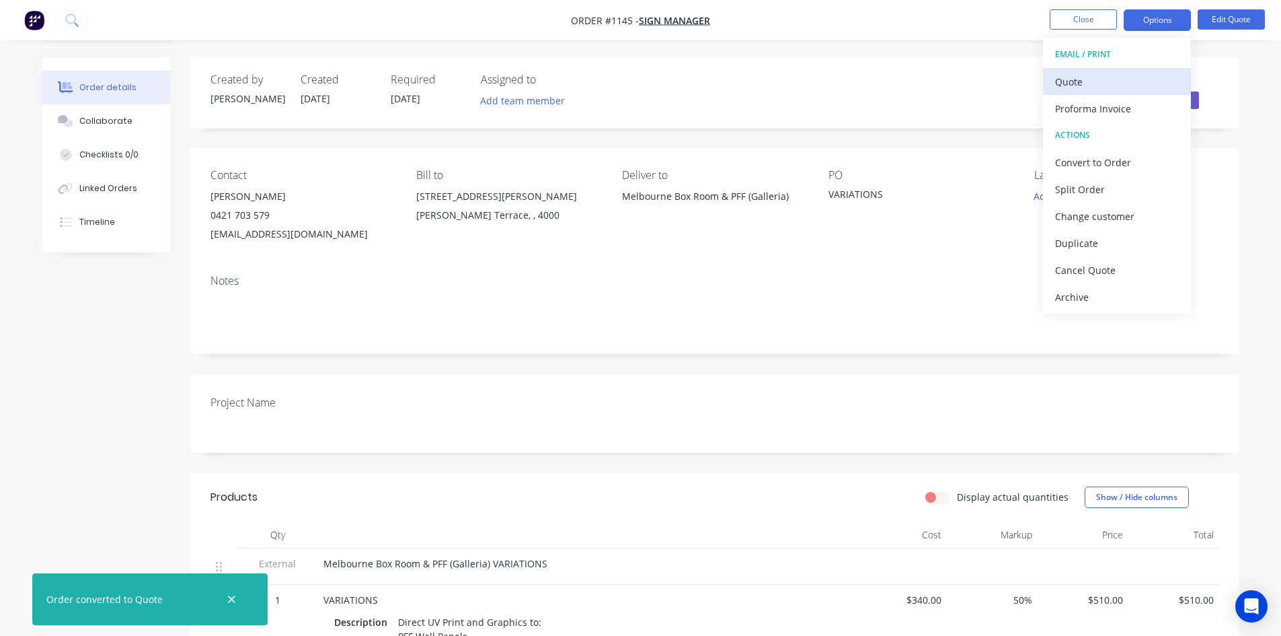
click at [1082, 81] on div "Quote" at bounding box center [1117, 82] width 124 height 20
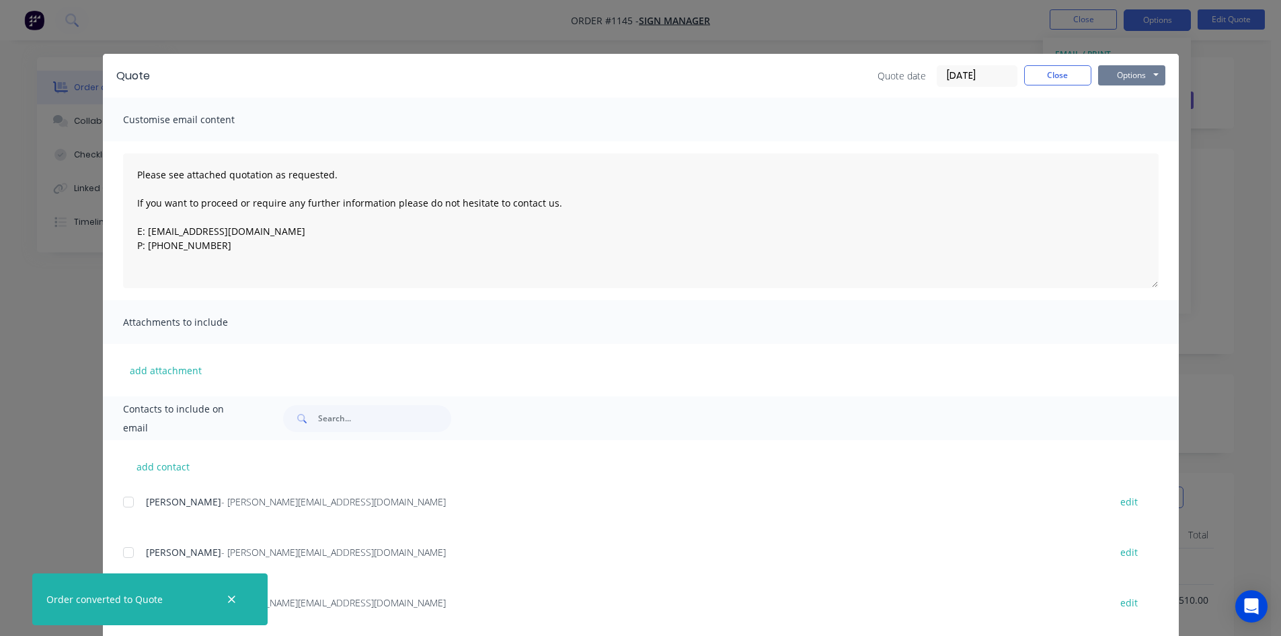
click at [1131, 71] on button "Options" at bounding box center [1131, 75] width 67 height 20
click at [1128, 116] on button "Print" at bounding box center [1141, 121] width 86 height 22
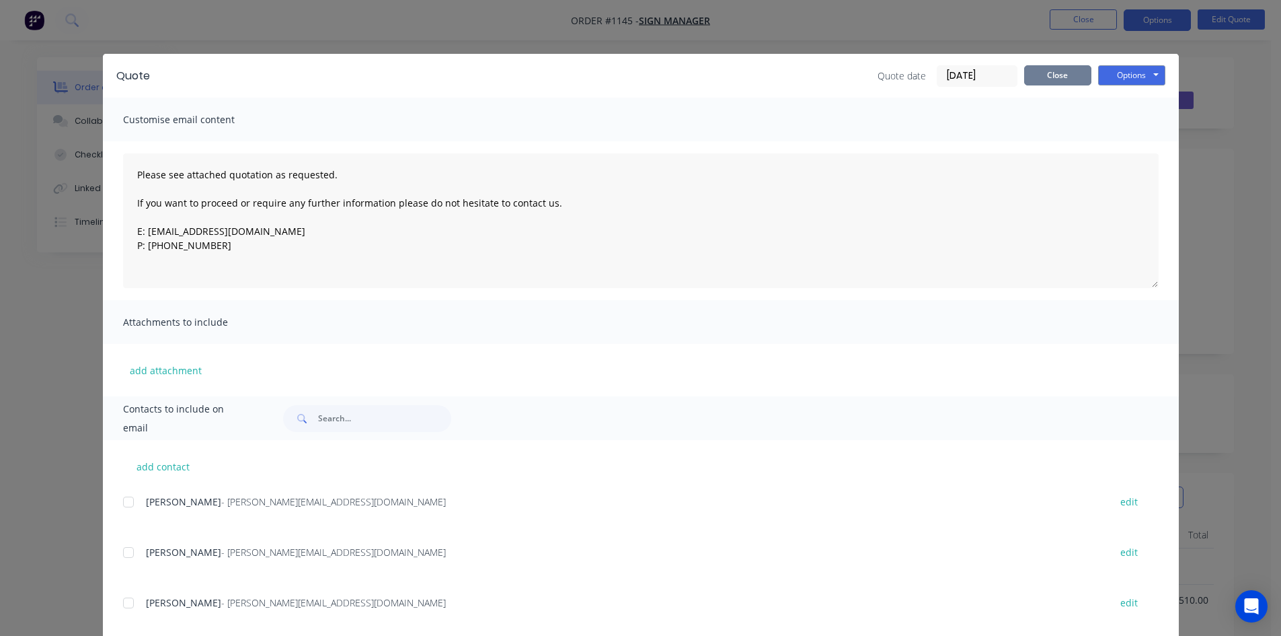
click at [1060, 70] on button "Close" at bounding box center [1057, 75] width 67 height 20
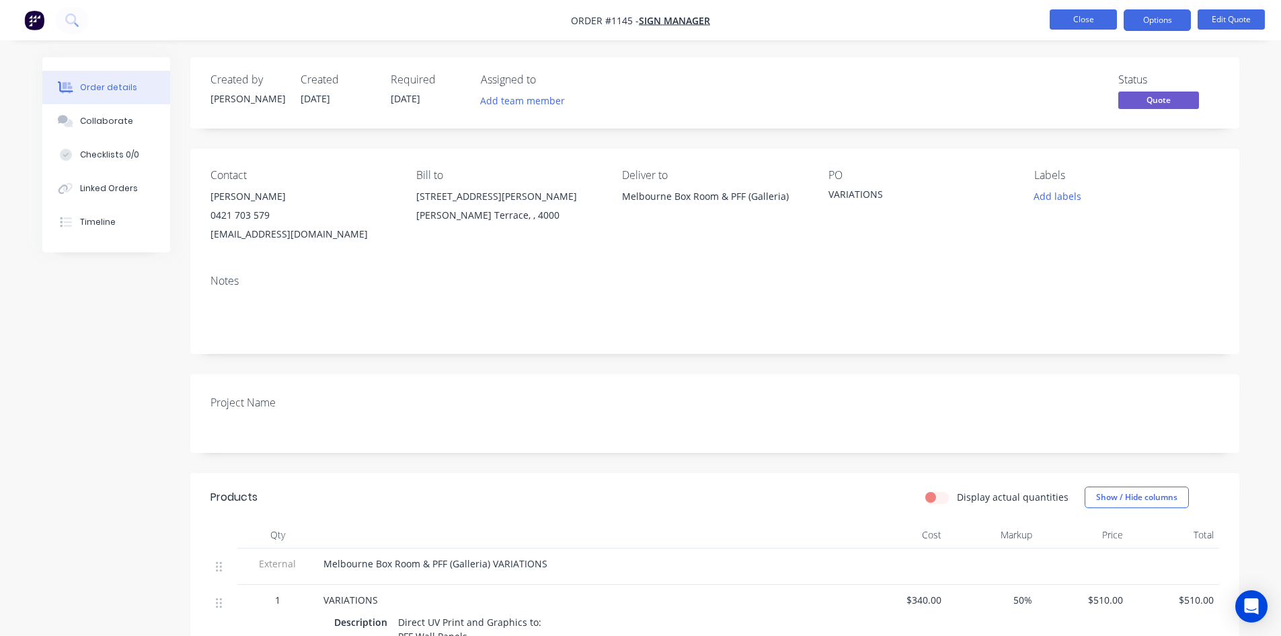
click at [1080, 23] on button "Close" at bounding box center [1083, 19] width 67 height 20
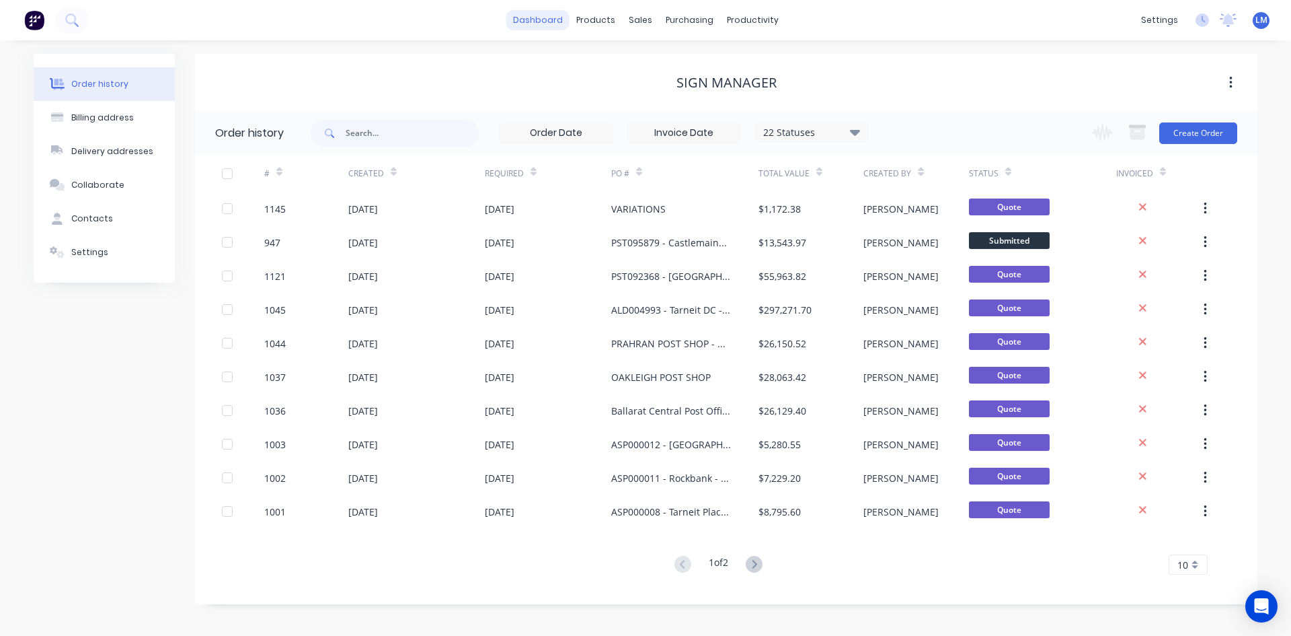
click at [543, 26] on link "dashboard" at bounding box center [537, 20] width 63 height 20
